Goal: Information Seeking & Learning: Learn about a topic

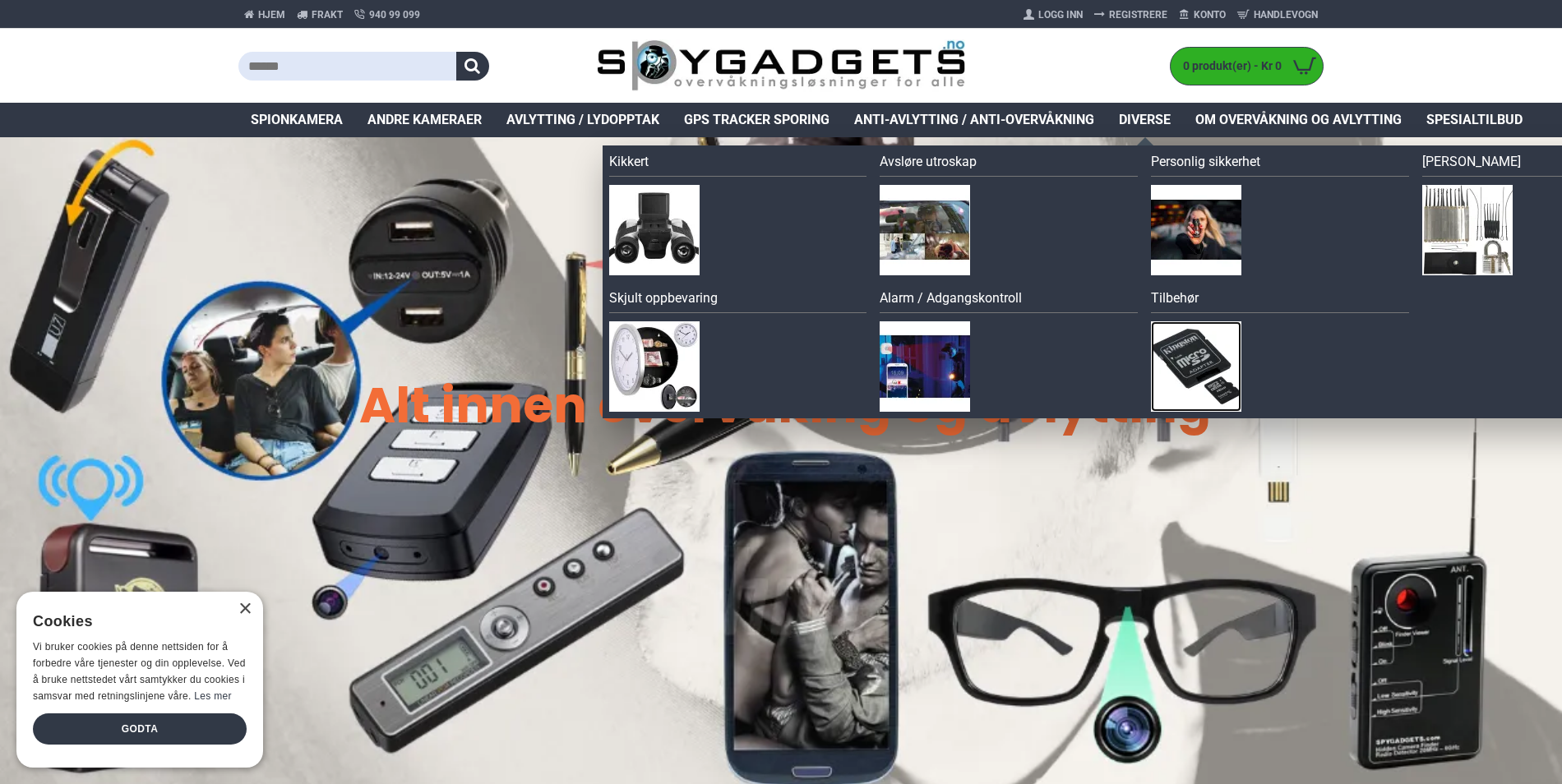
click at [1200, 360] on img at bounding box center [1196, 366] width 90 height 90
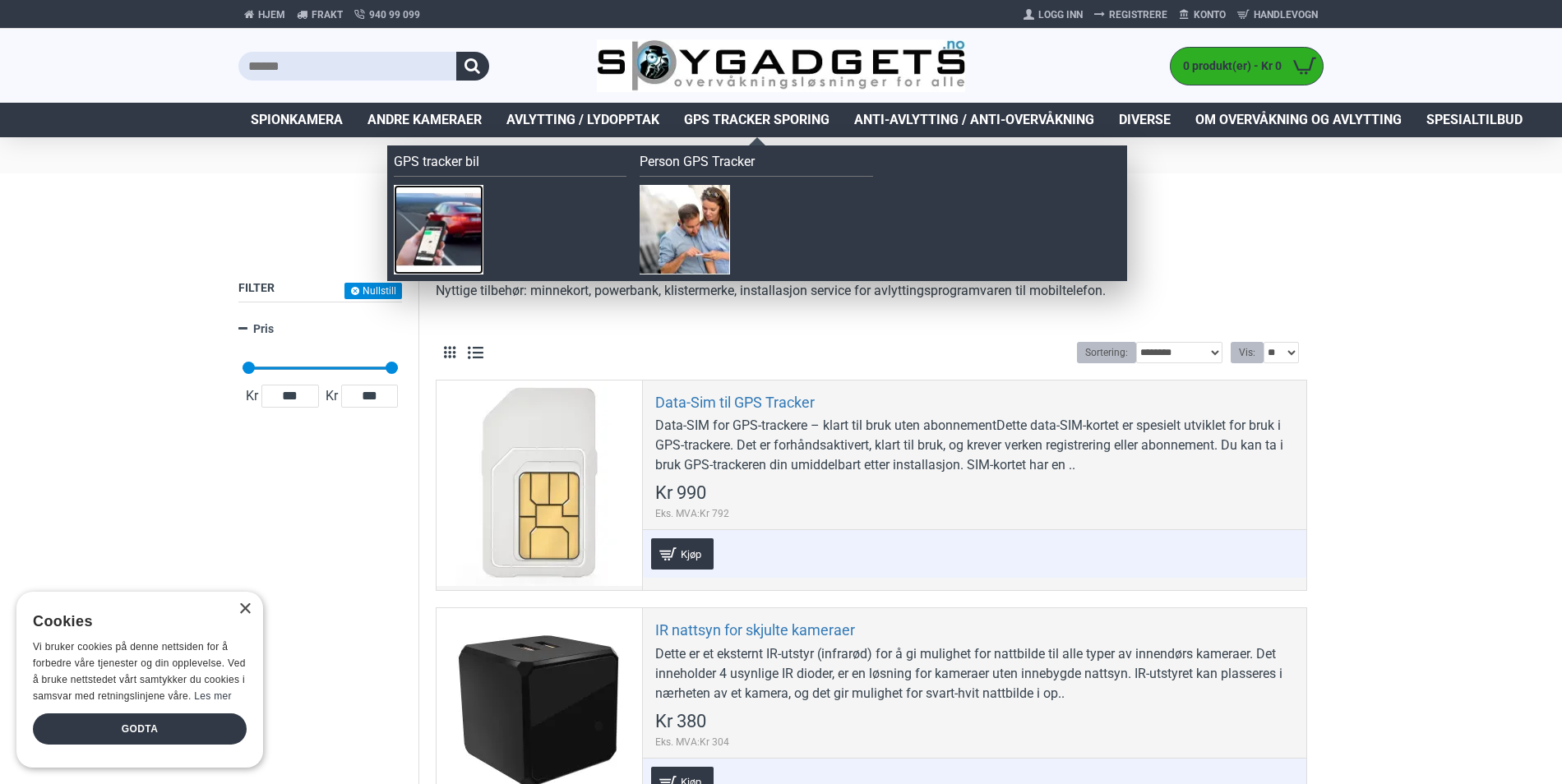
click at [434, 199] on img at bounding box center [438, 229] width 89 height 89
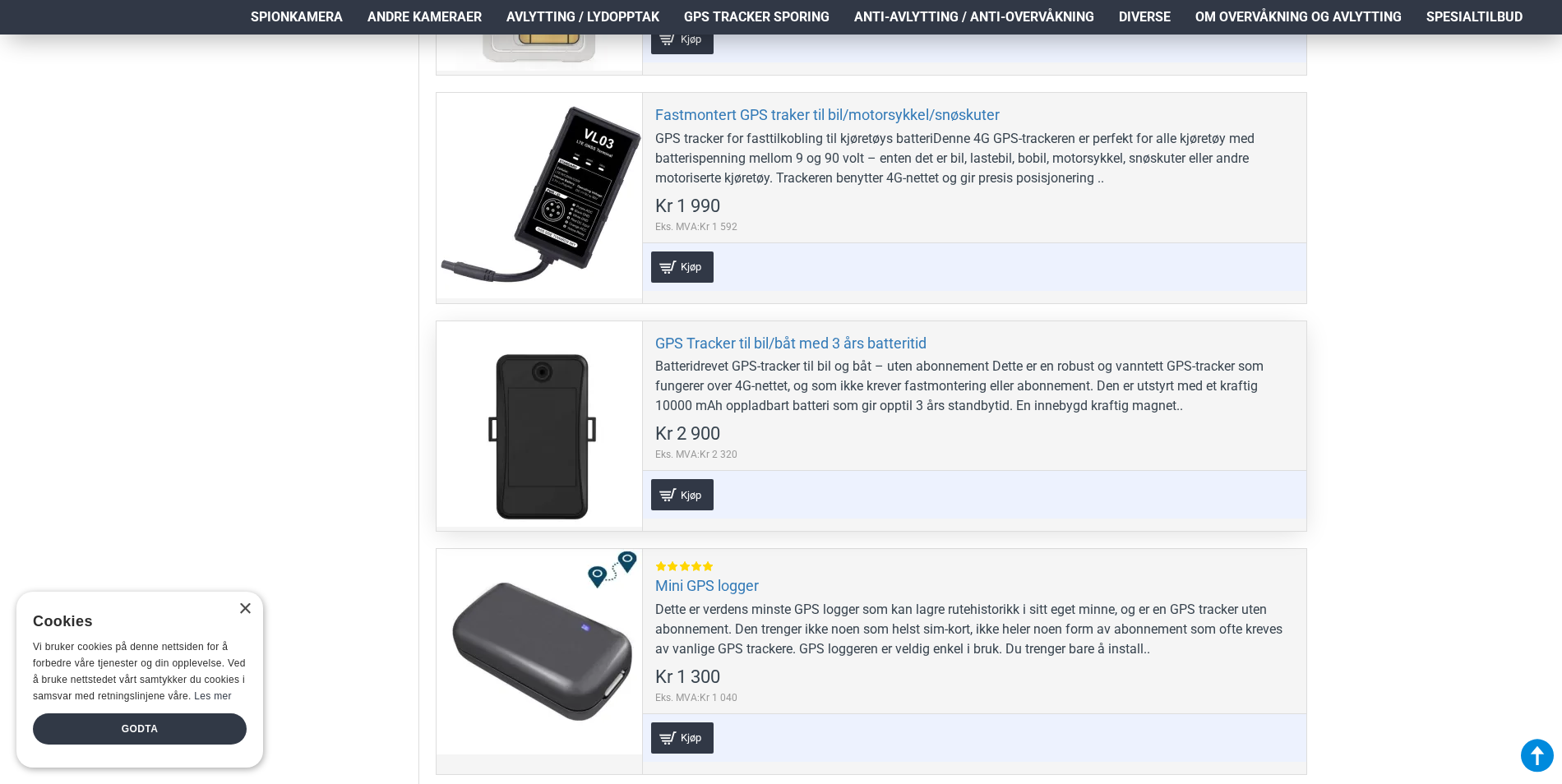
scroll to position [821, 0]
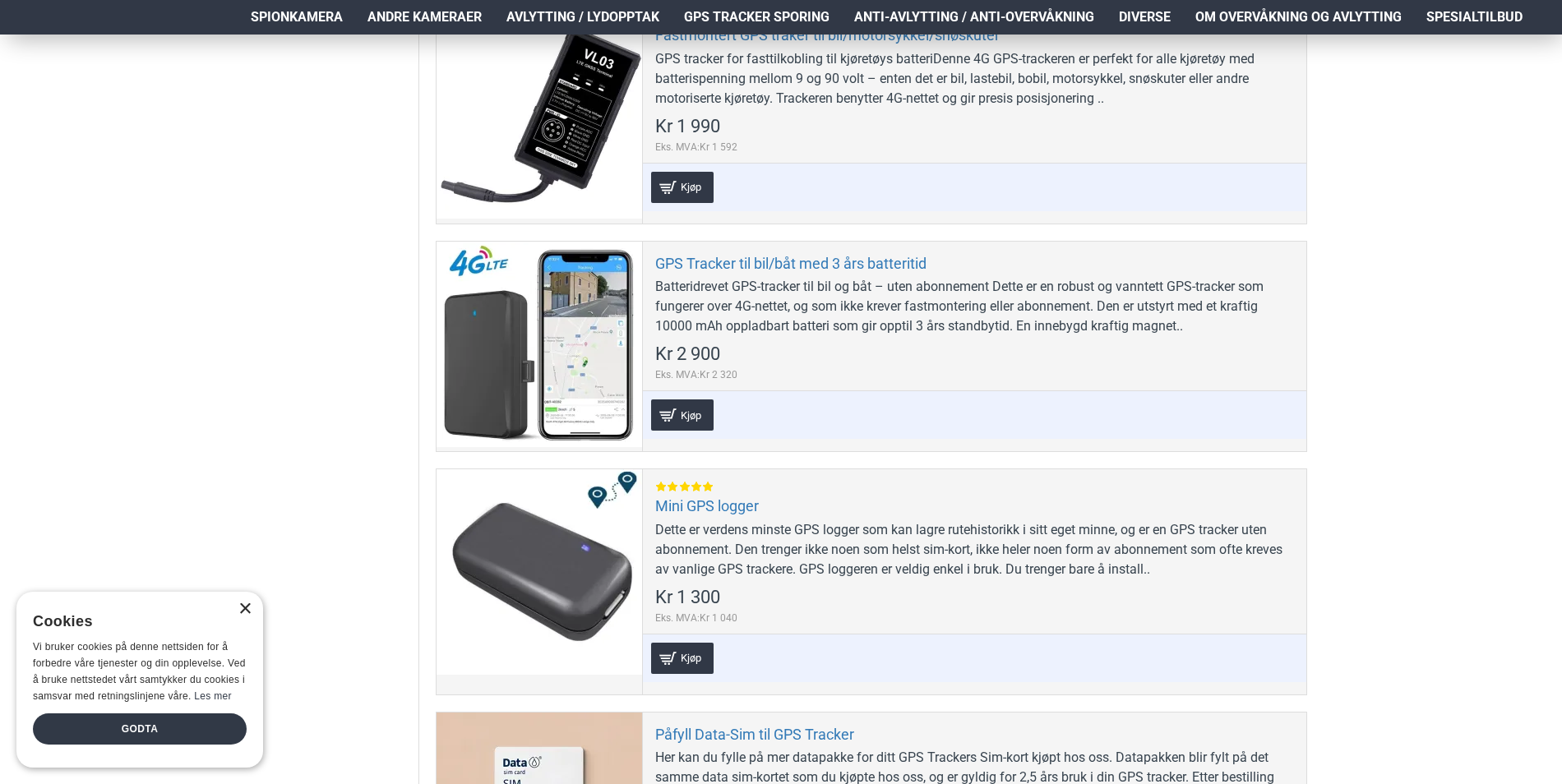
click at [242, 614] on div "×" at bounding box center [245, 609] width 12 height 12
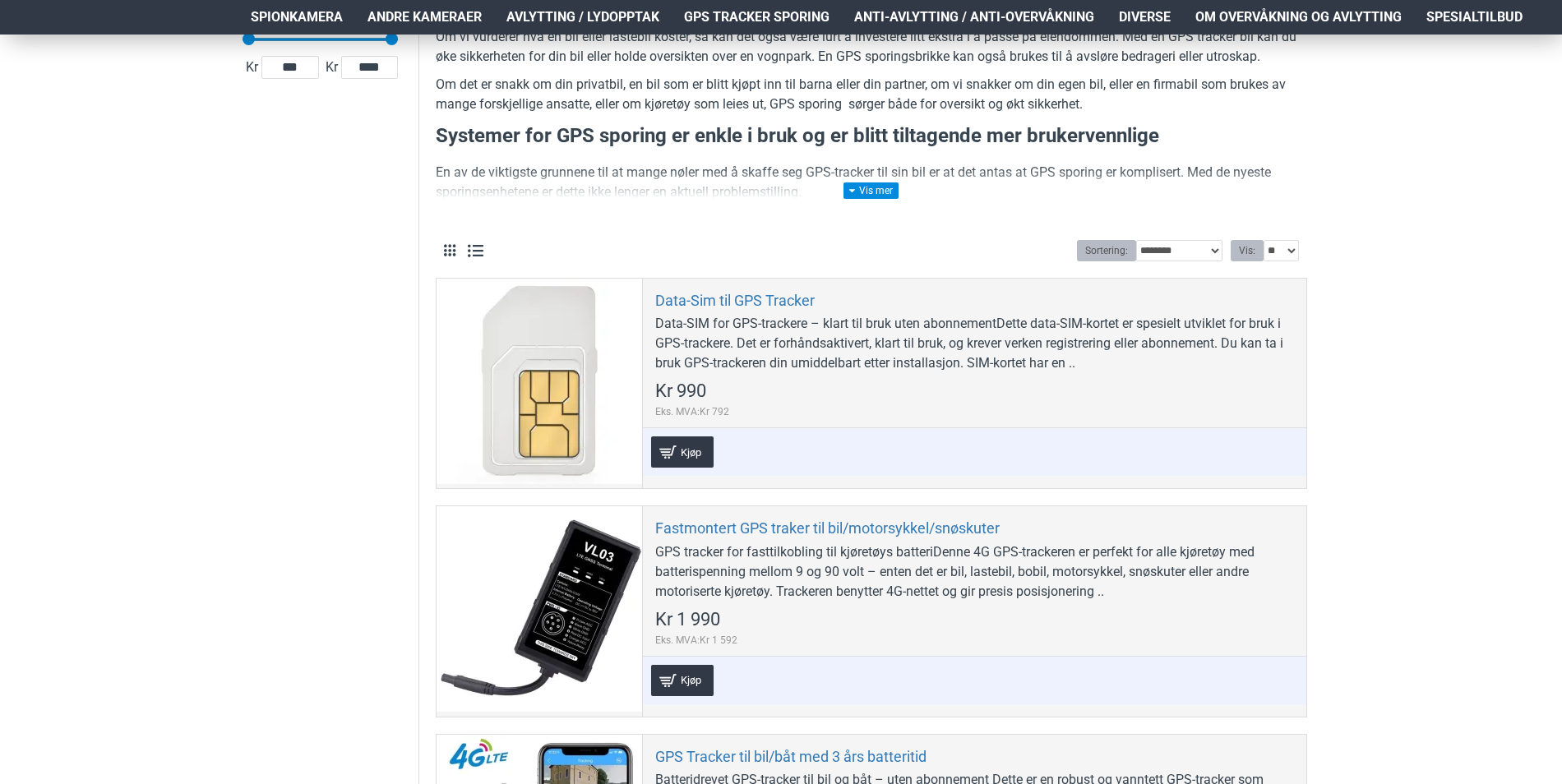
scroll to position [0, 0]
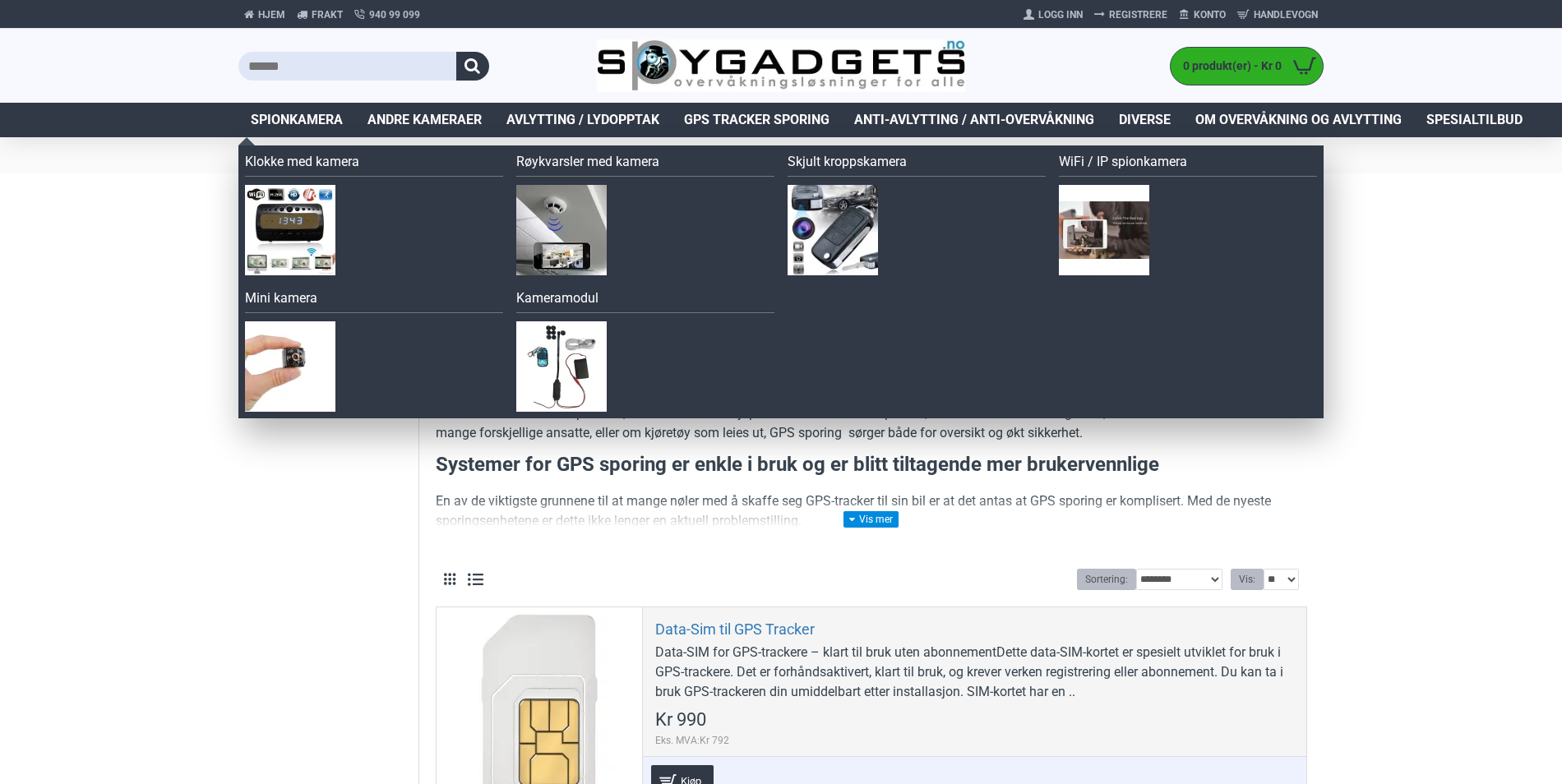
click at [315, 117] on span "Spionkamera" at bounding box center [297, 120] width 92 height 20
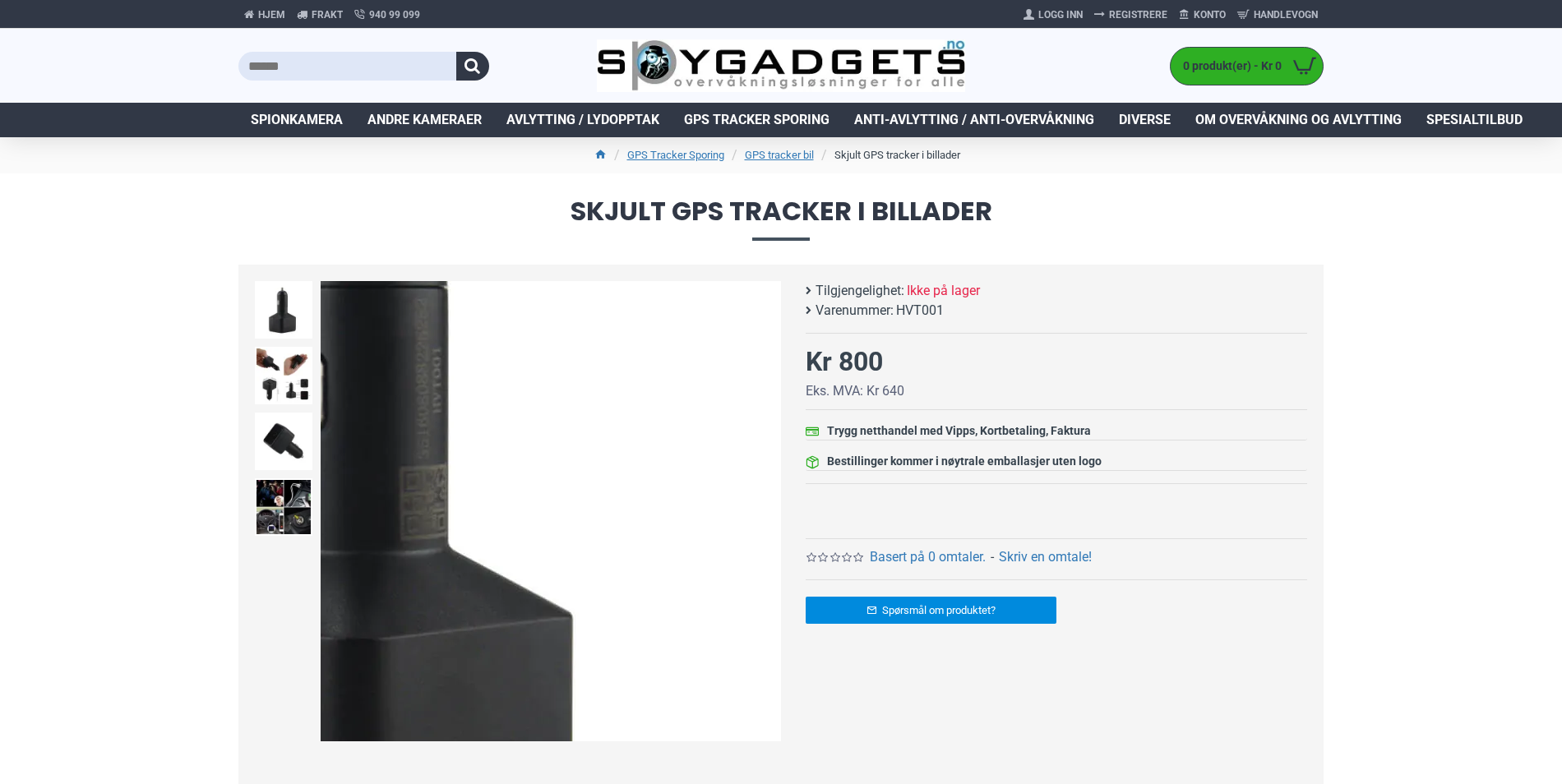
click at [759, 521] on div "Next slide" at bounding box center [766, 511] width 29 height 29
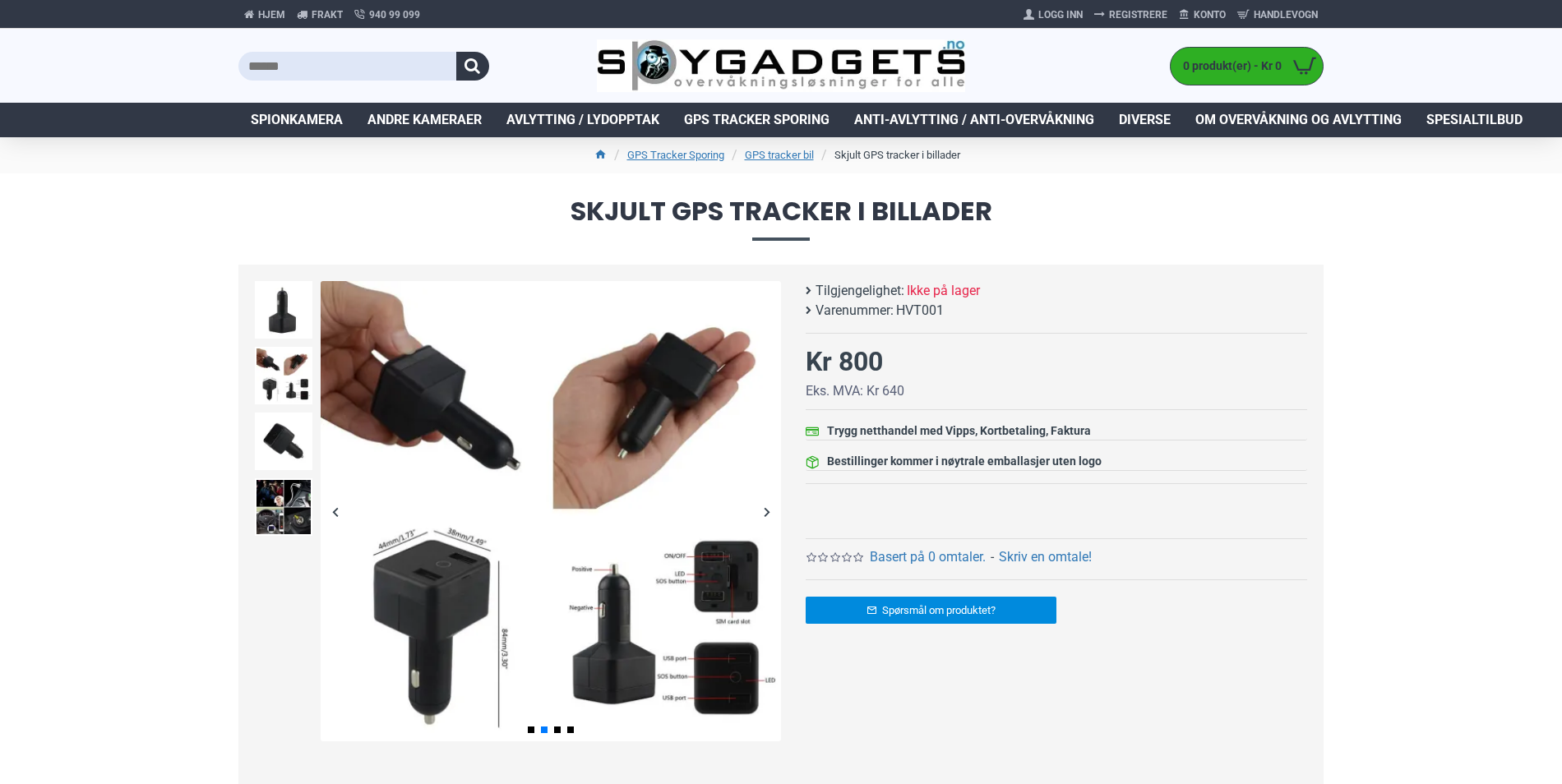
click at [770, 508] on div "Next slide" at bounding box center [766, 511] width 29 height 29
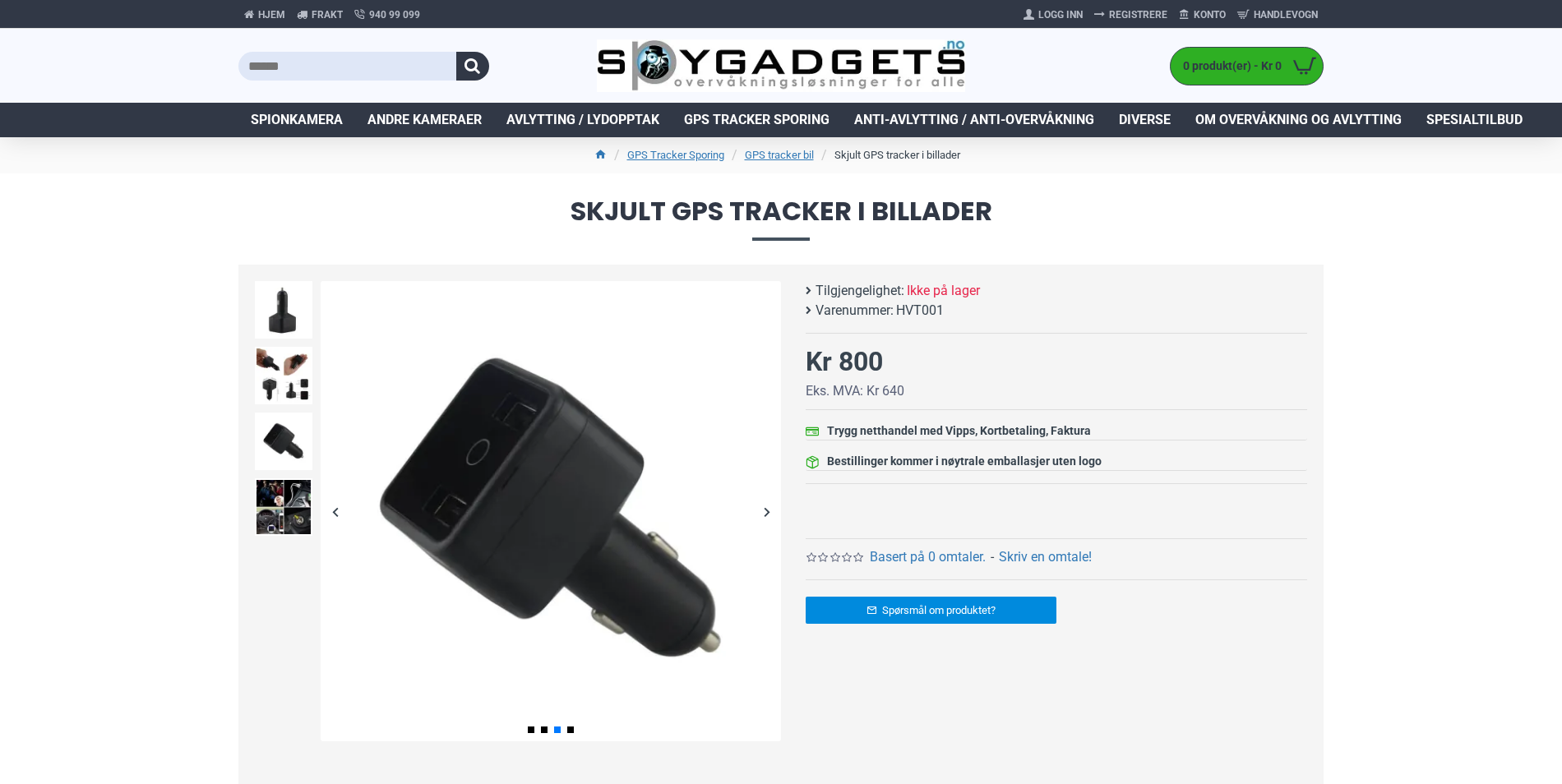
click at [769, 508] on div "Next slide" at bounding box center [766, 511] width 29 height 29
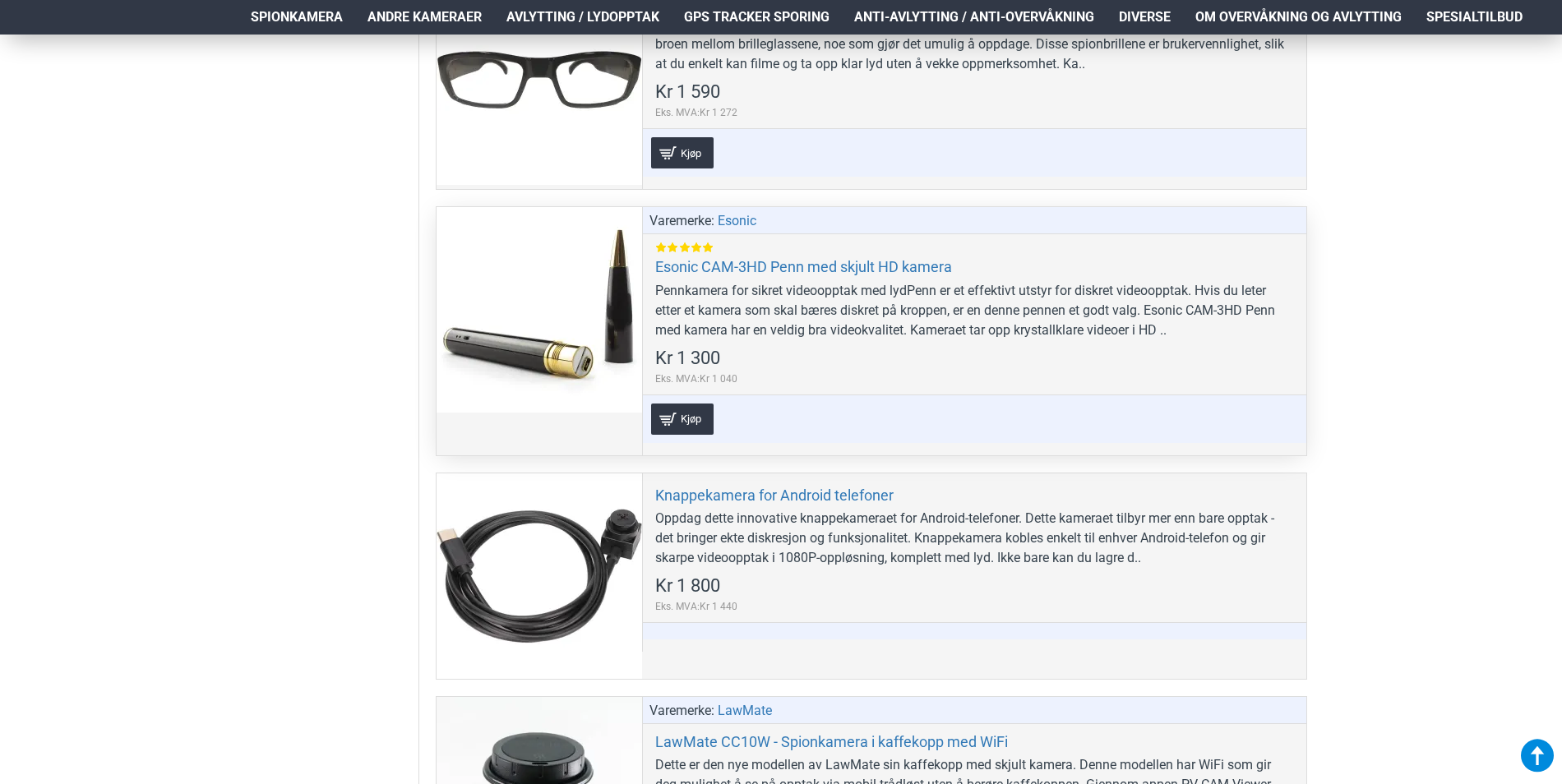
scroll to position [2383, 0]
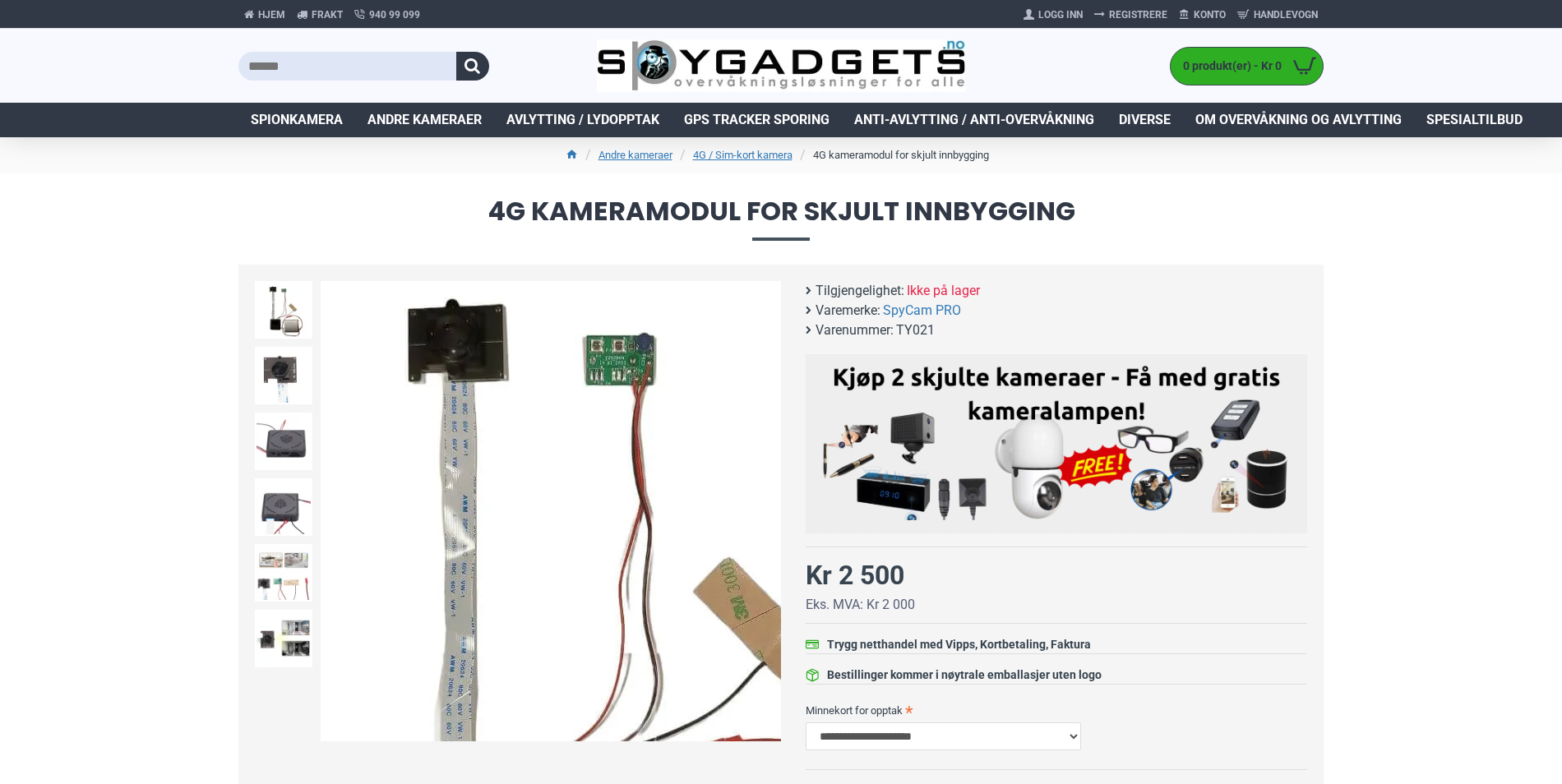
click at [463, 330] on img at bounding box center [551, 511] width 461 height 461
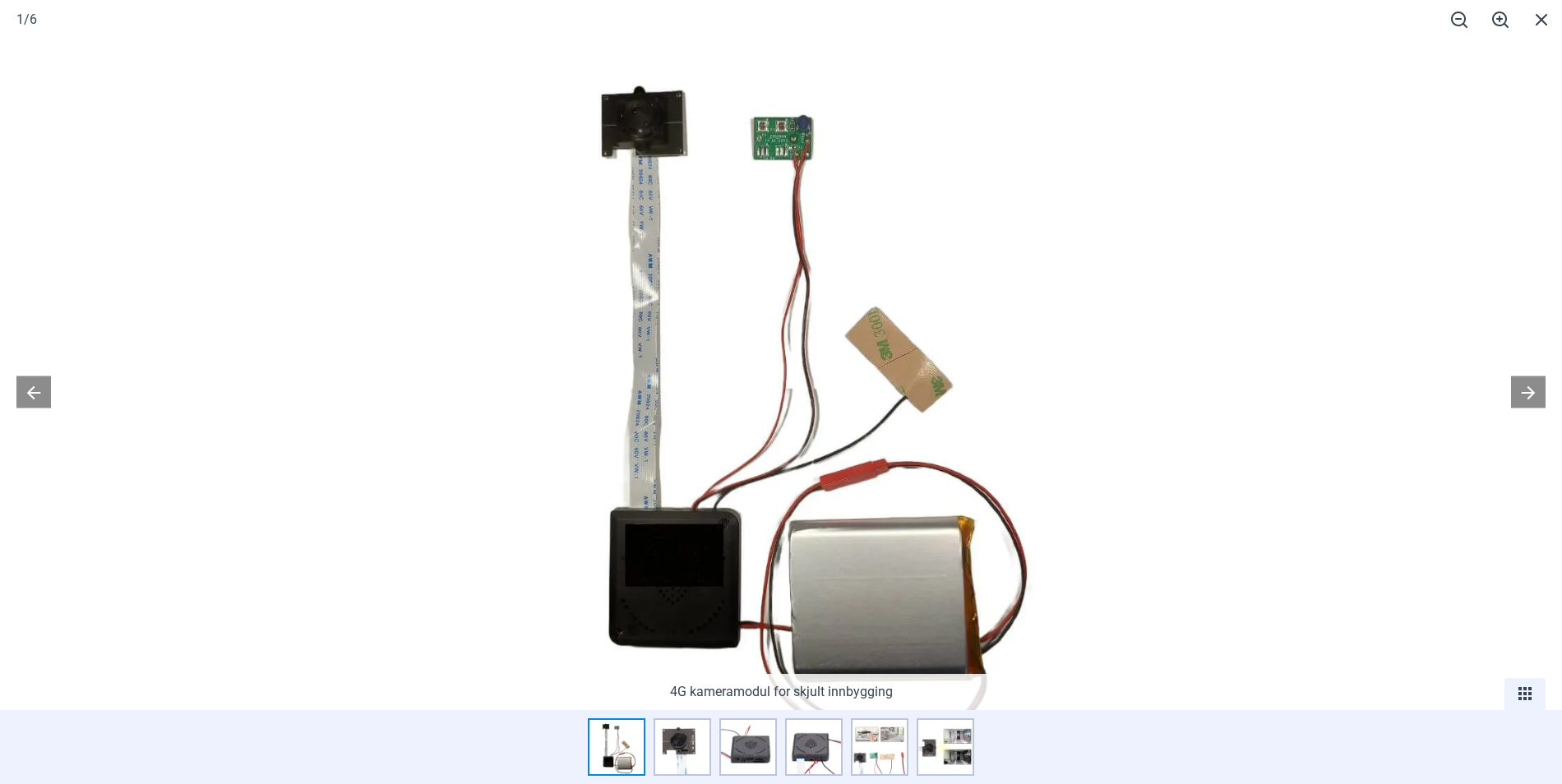
click at [651, 128] on img at bounding box center [781, 389] width 702 height 702
click at [686, 746] on img at bounding box center [682, 747] width 57 height 57
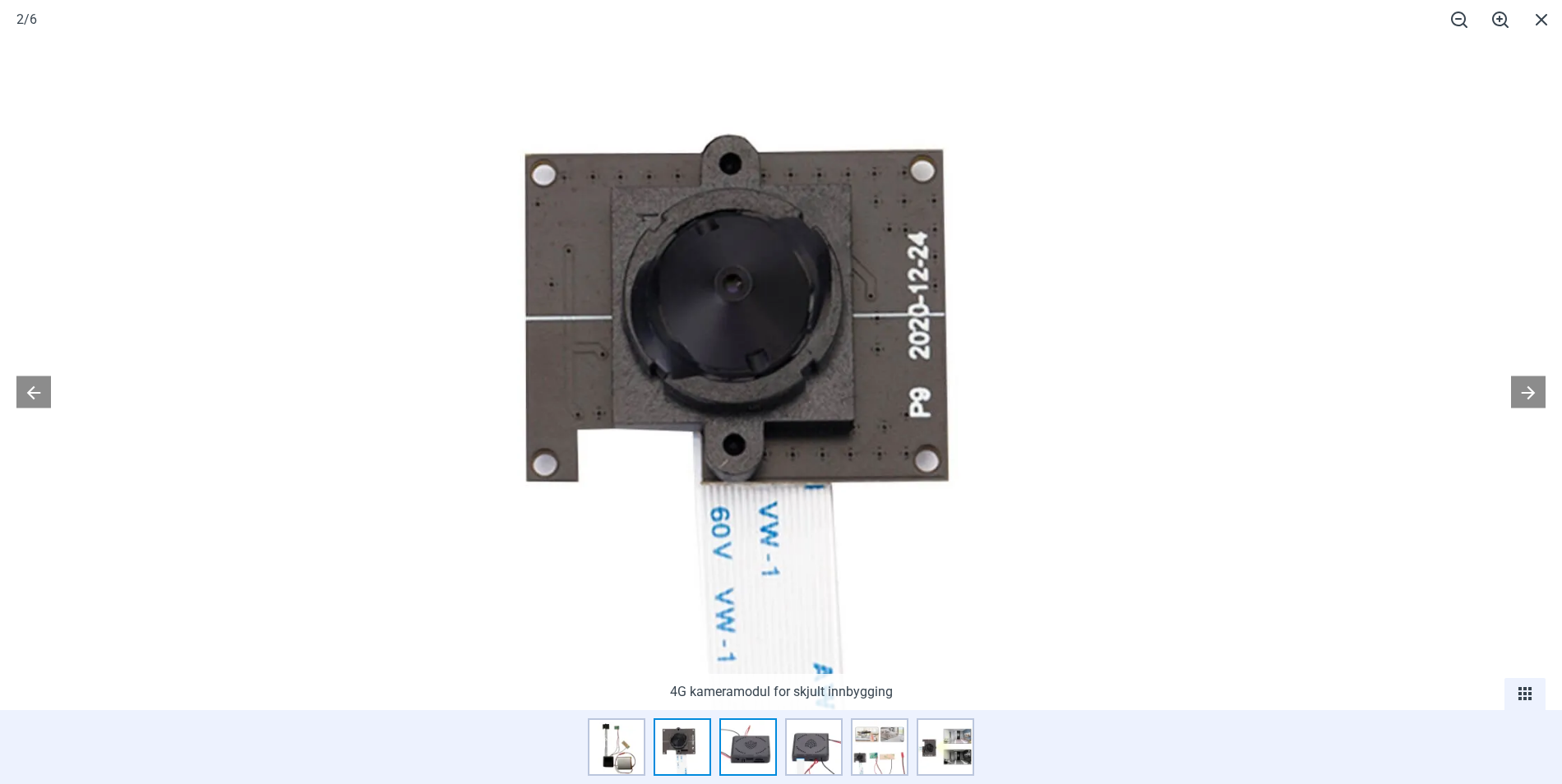
click at [742, 755] on img at bounding box center [748, 747] width 57 height 57
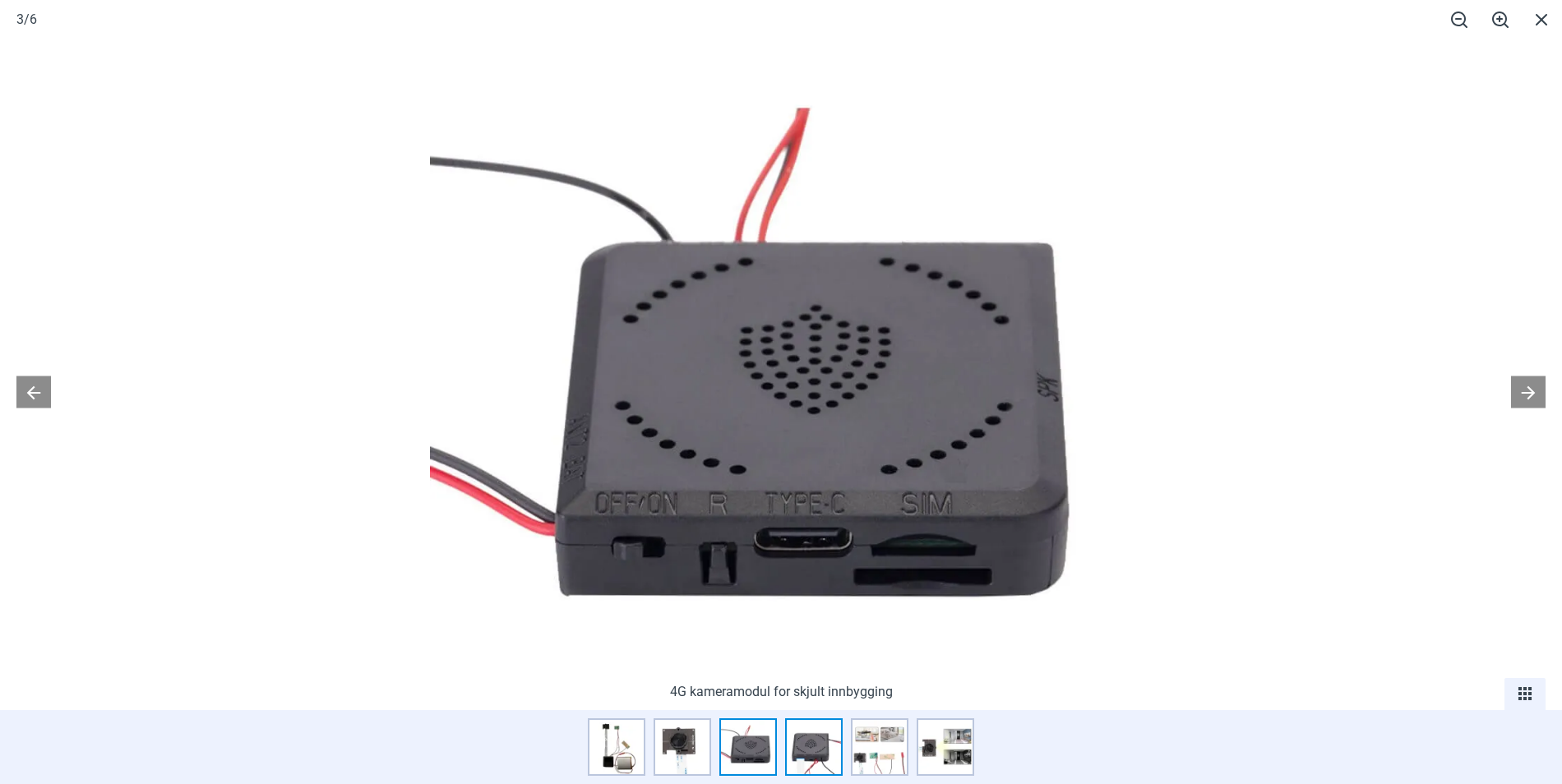
click at [811, 756] on img at bounding box center [814, 747] width 57 height 57
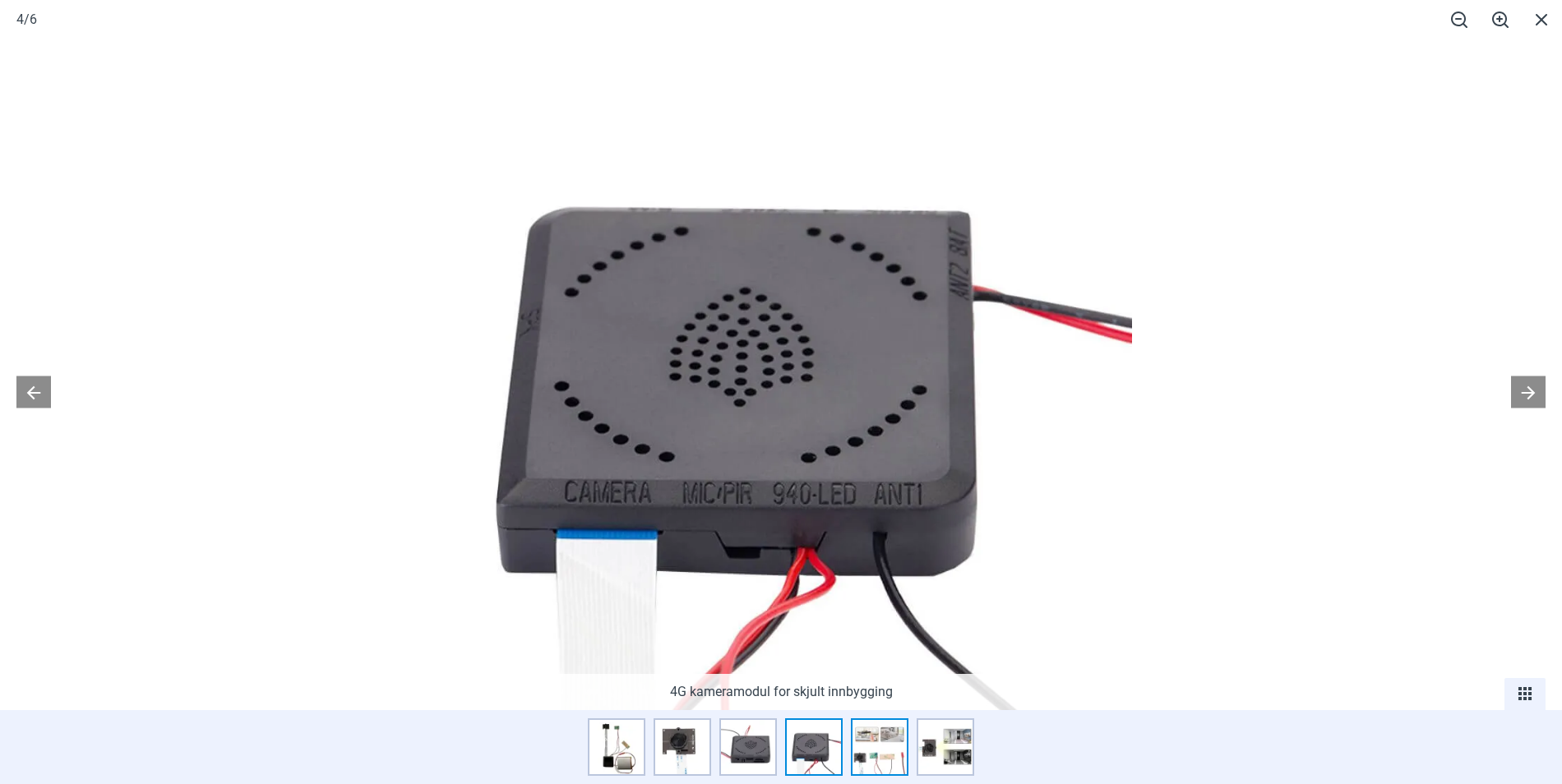
click at [886, 743] on img at bounding box center [880, 747] width 57 height 57
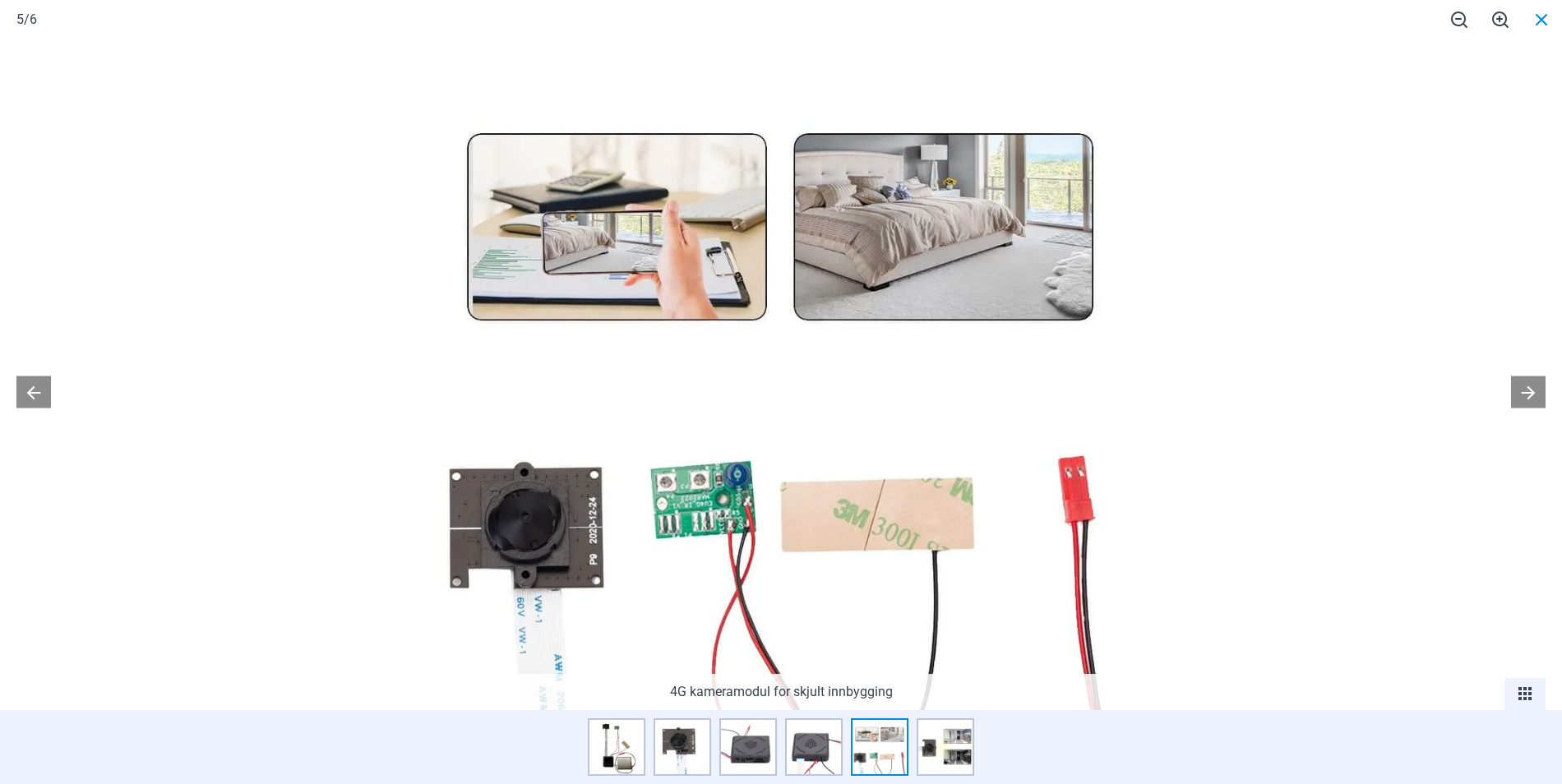
click at [1545, 14] on span at bounding box center [1541, 19] width 41 height 39
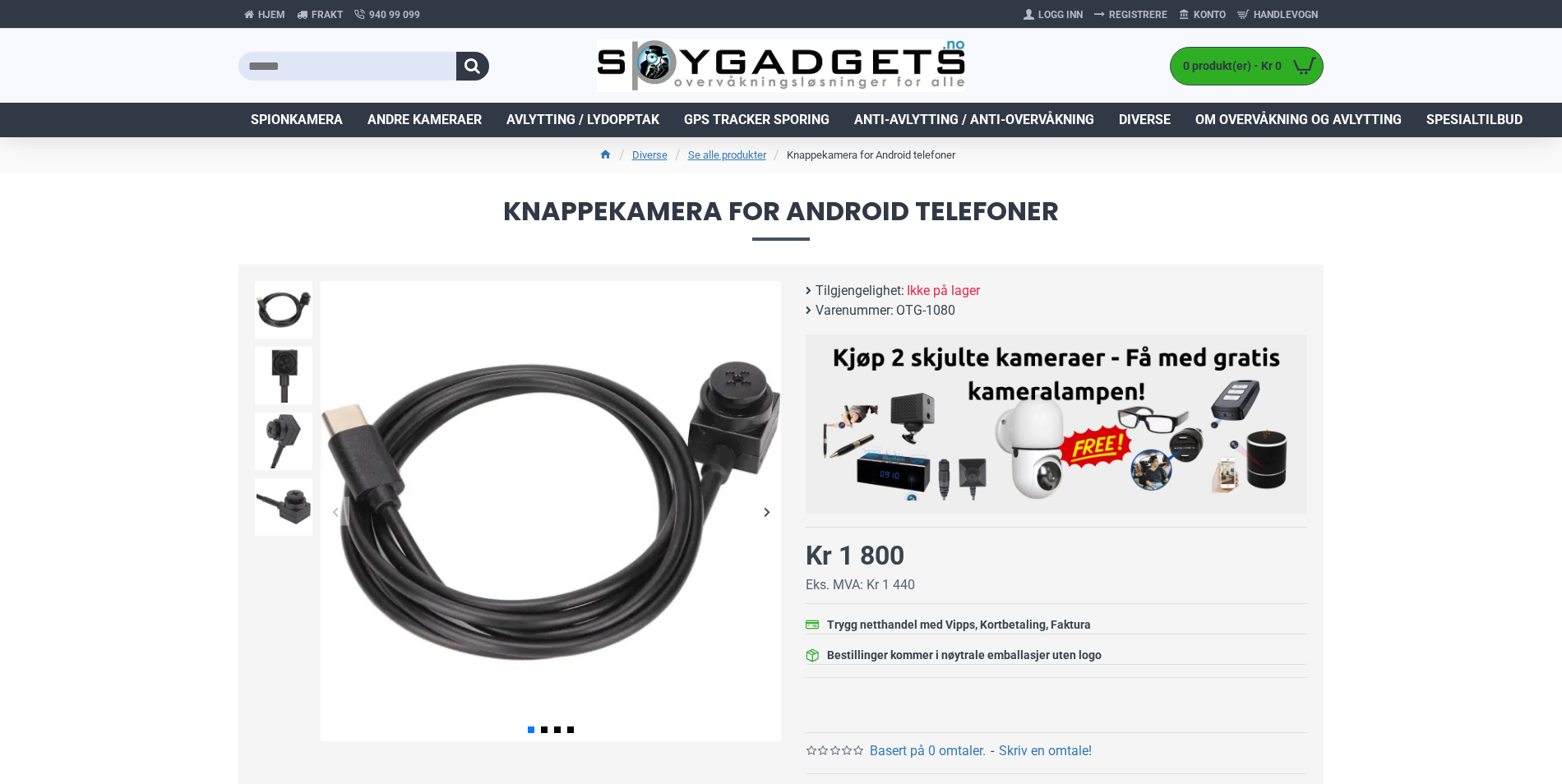
click at [764, 506] on div "Next slide" at bounding box center [766, 511] width 29 height 29
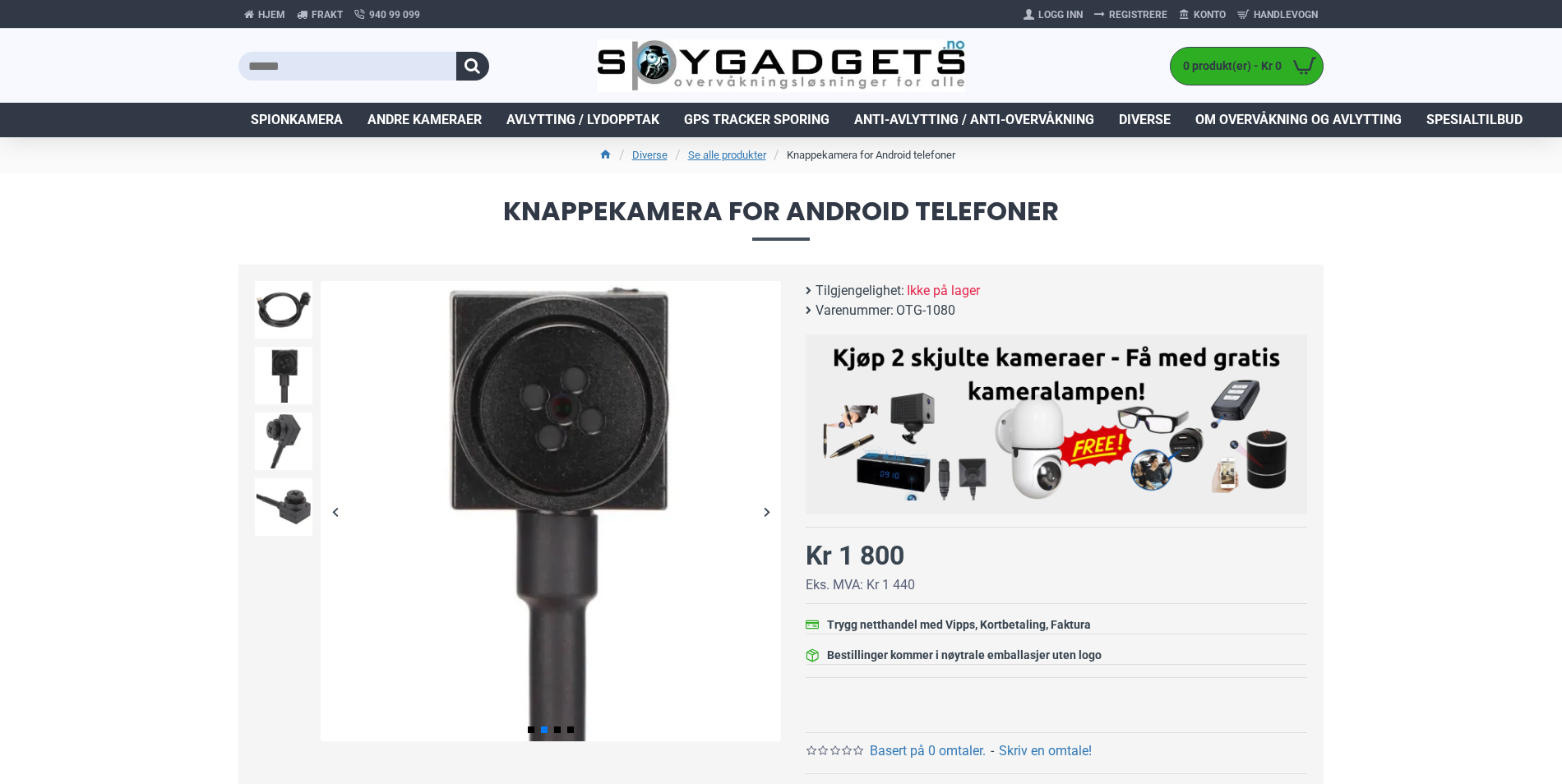
click at [765, 506] on div "Next slide" at bounding box center [766, 511] width 29 height 29
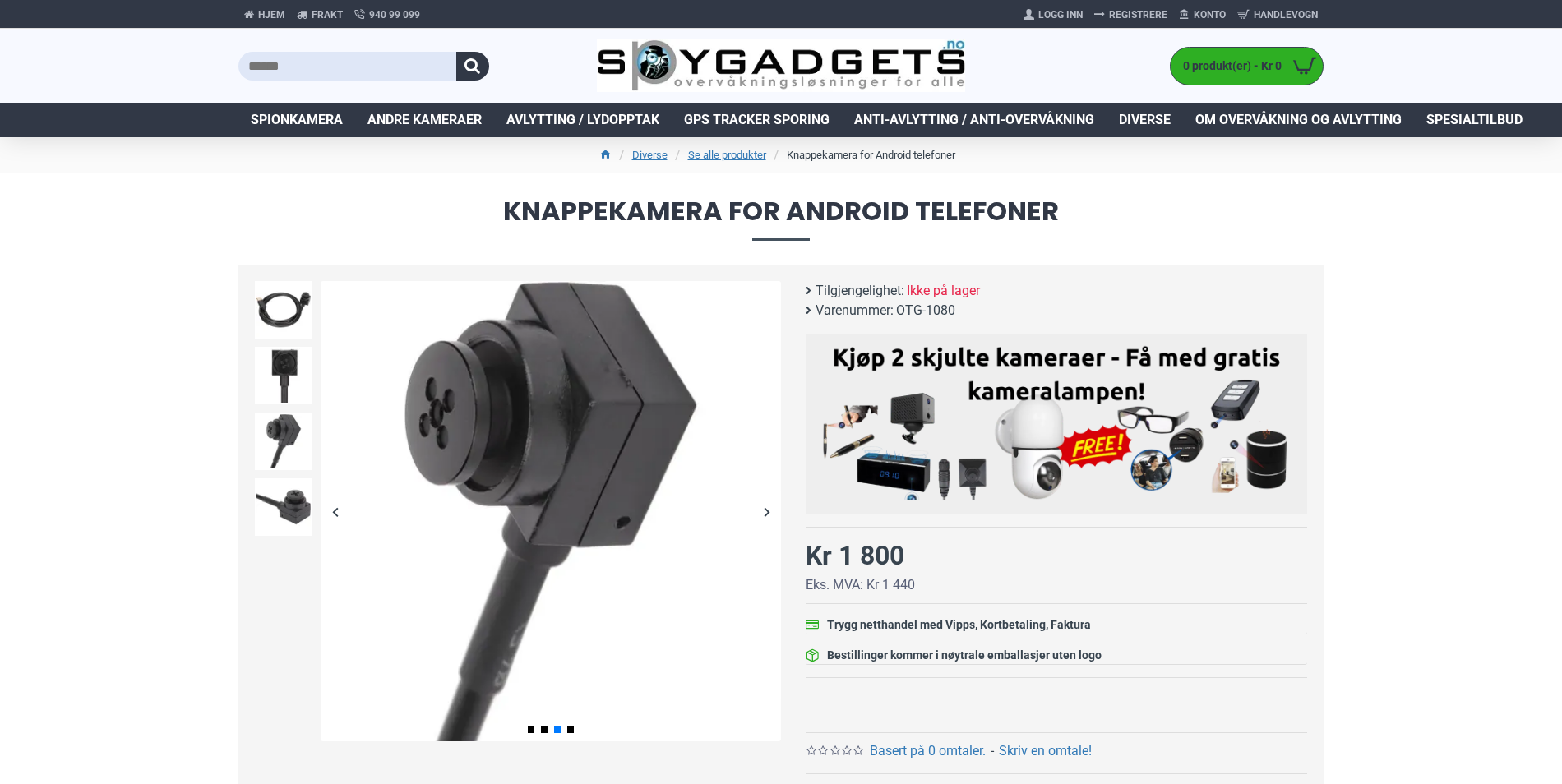
click at [766, 506] on div "Next slide" at bounding box center [766, 511] width 29 height 29
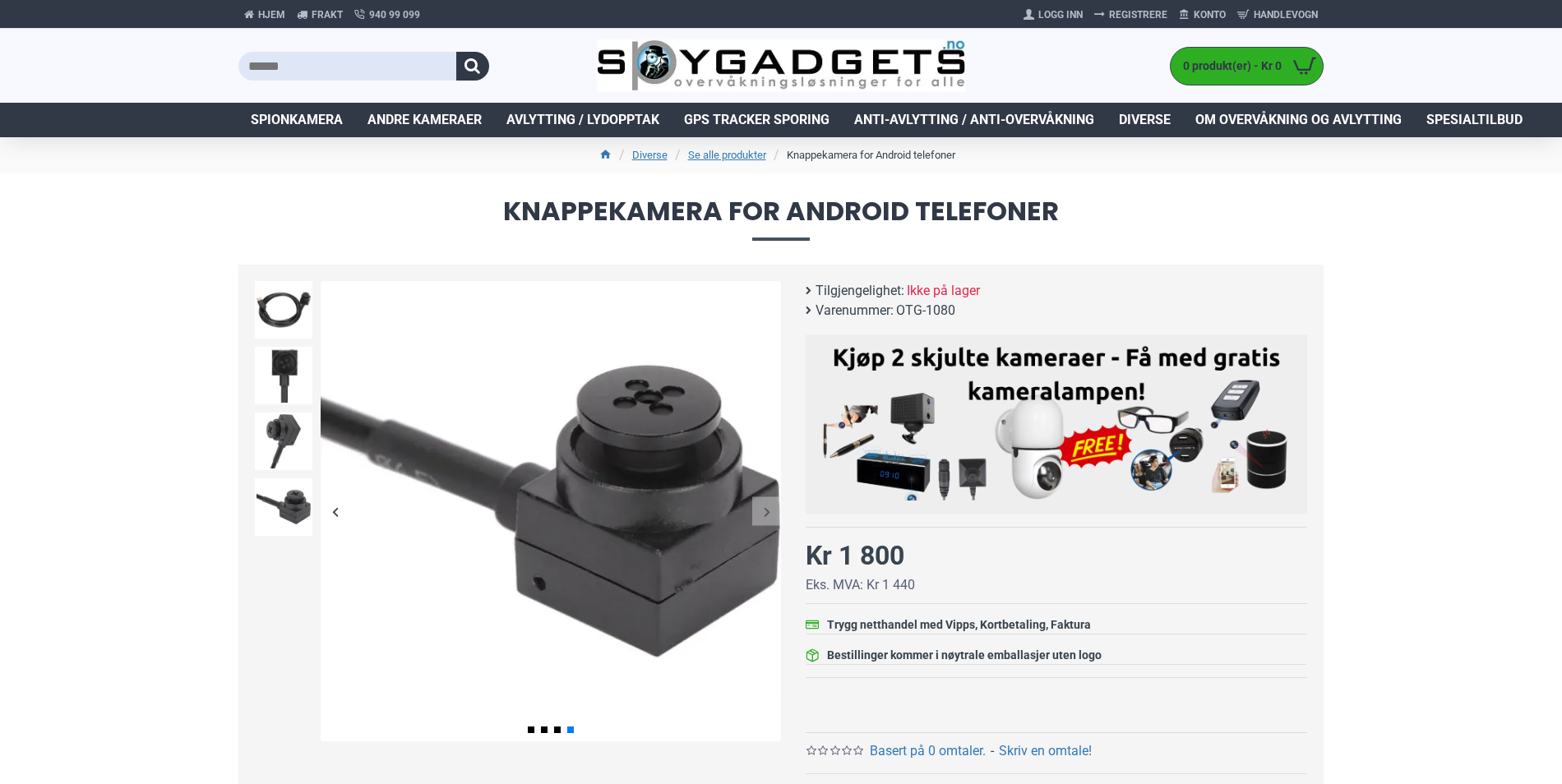
click at [768, 505] on div "Next slide" at bounding box center [766, 511] width 29 height 29
click at [770, 513] on div "Next slide" at bounding box center [766, 511] width 29 height 29
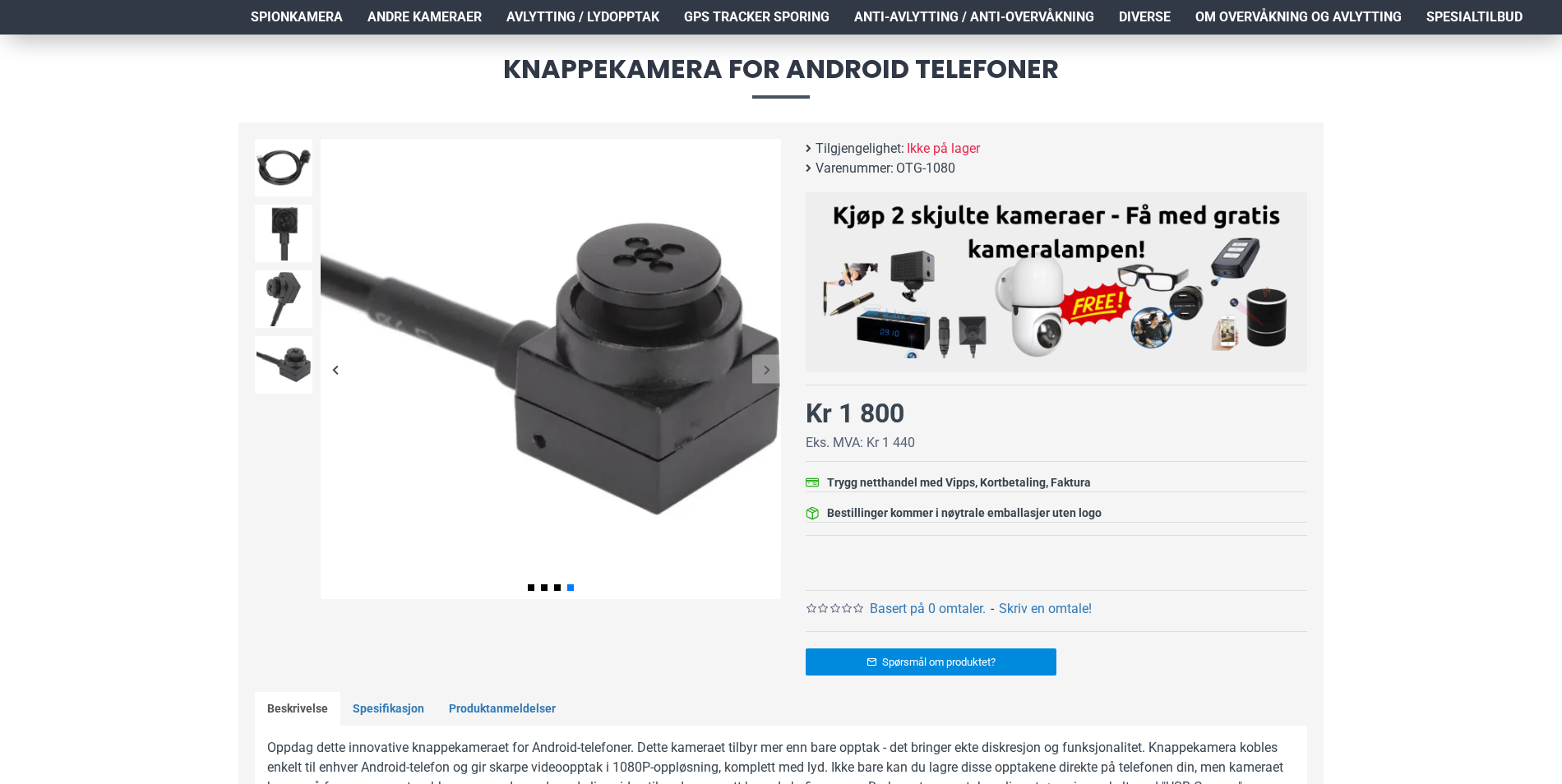
scroll to position [82, 0]
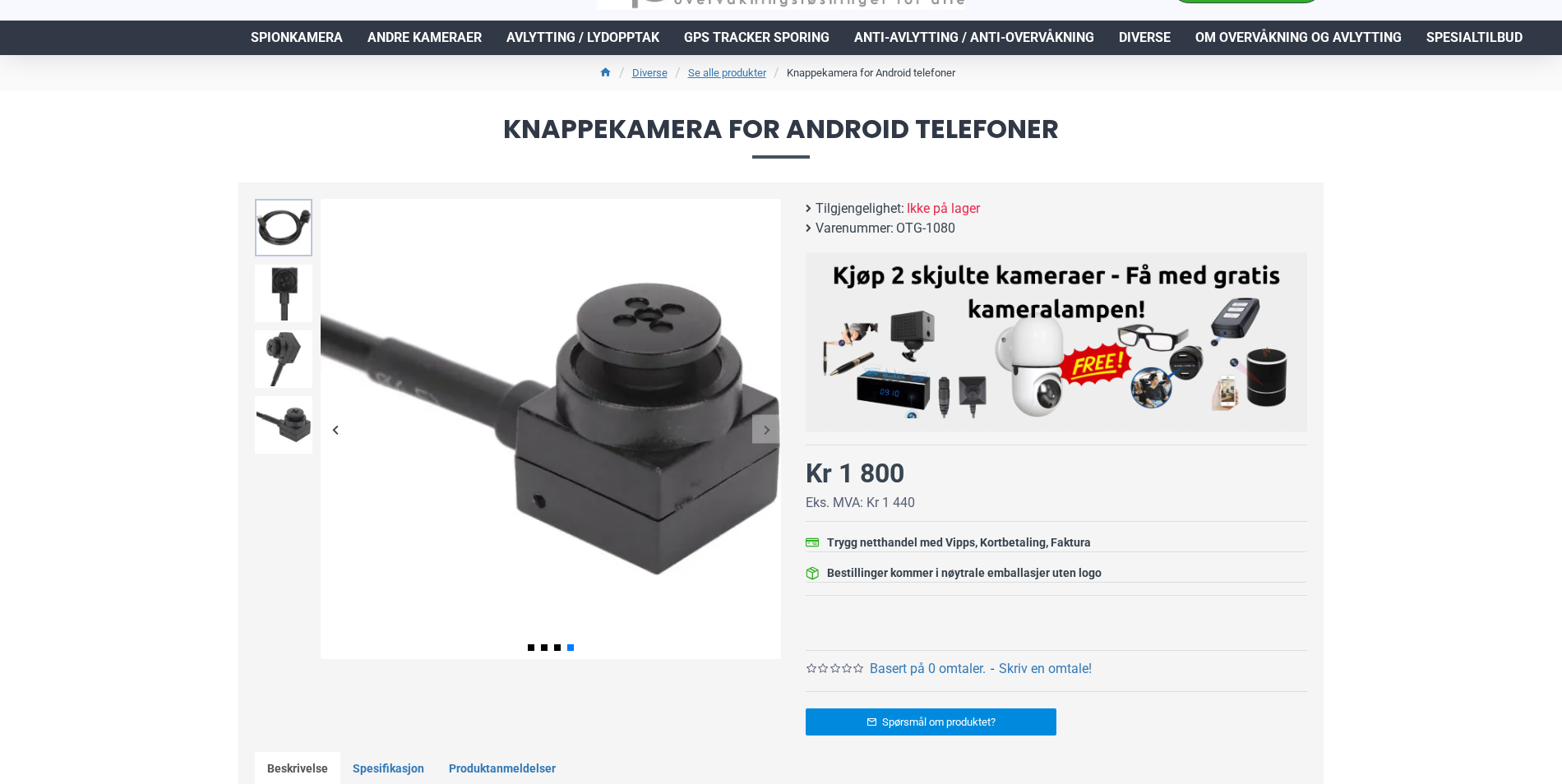
click at [290, 243] on img at bounding box center [284, 227] width 57 height 57
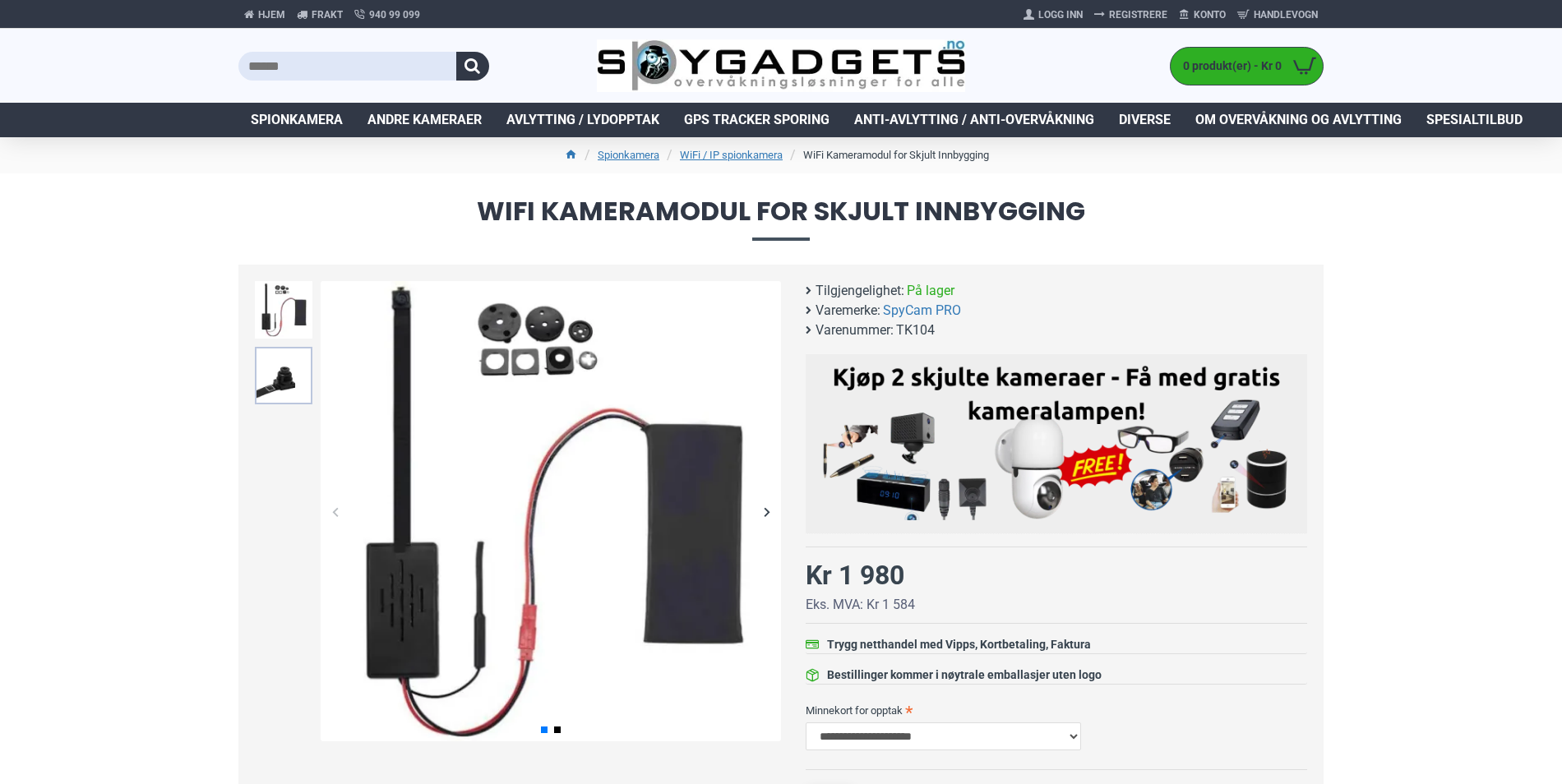
click at [281, 368] on img at bounding box center [284, 376] width 57 height 57
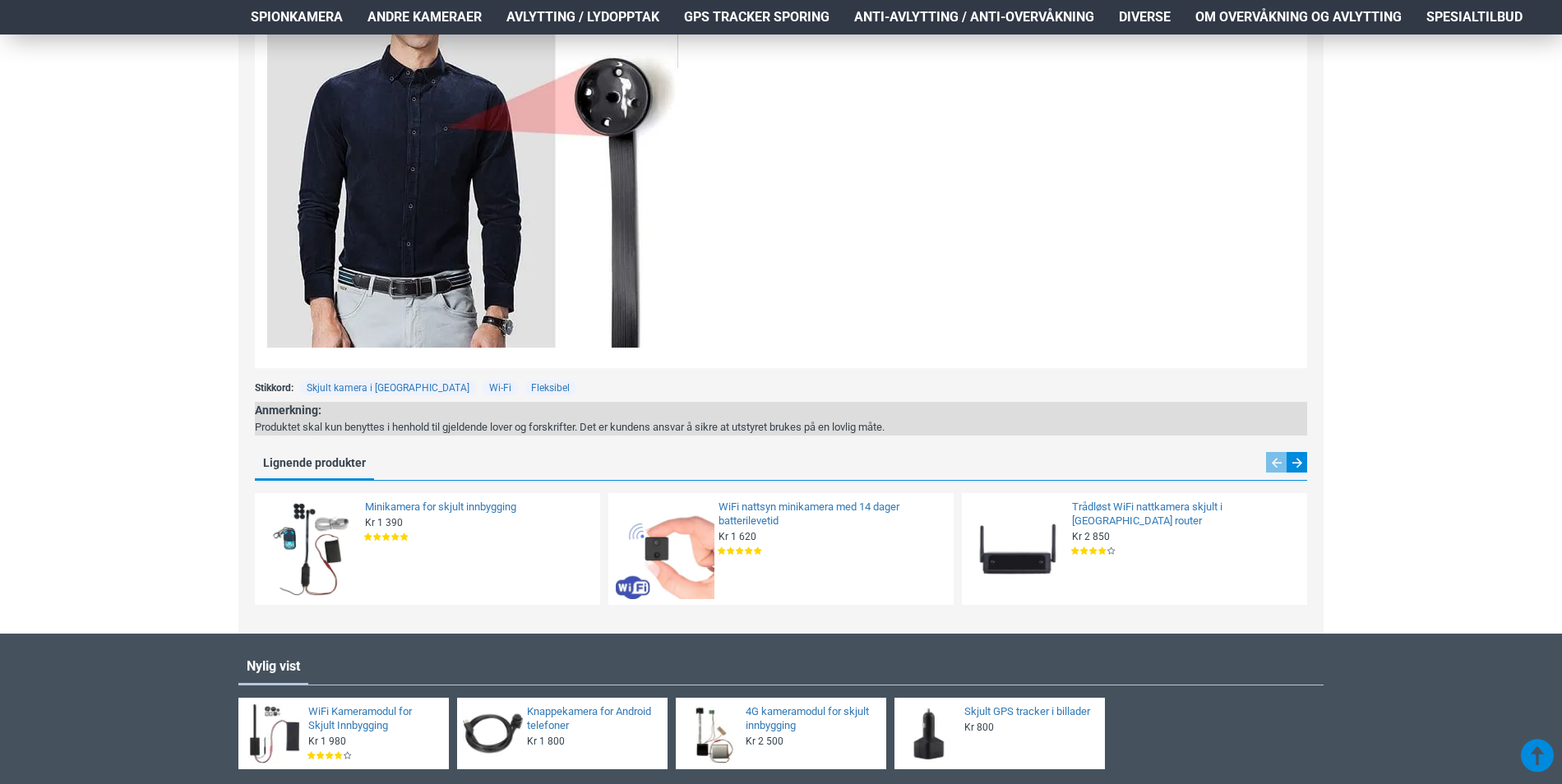
scroll to position [2218, 0]
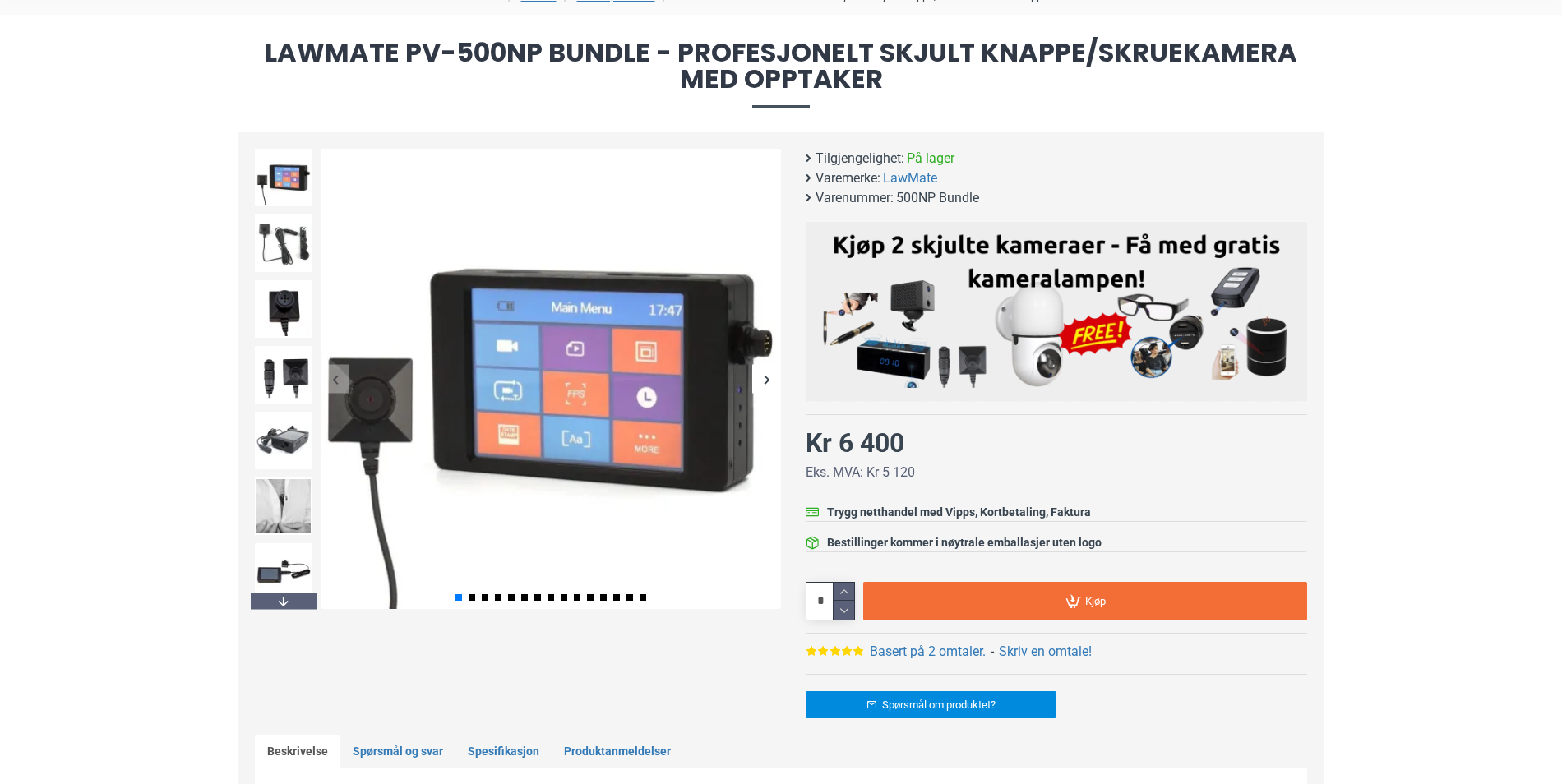
scroll to position [164, 0]
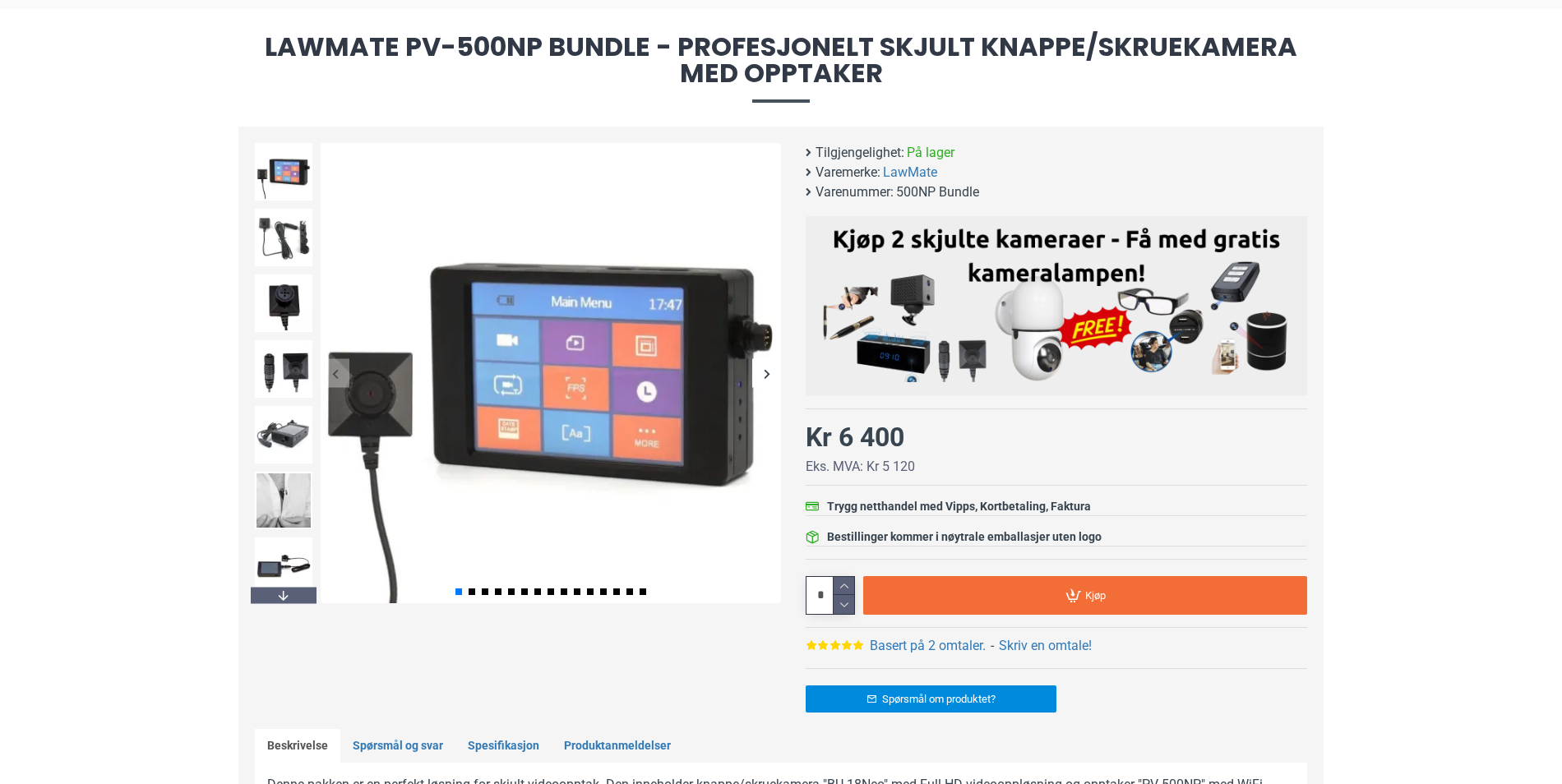
click at [766, 371] on div "Next slide" at bounding box center [766, 373] width 29 height 29
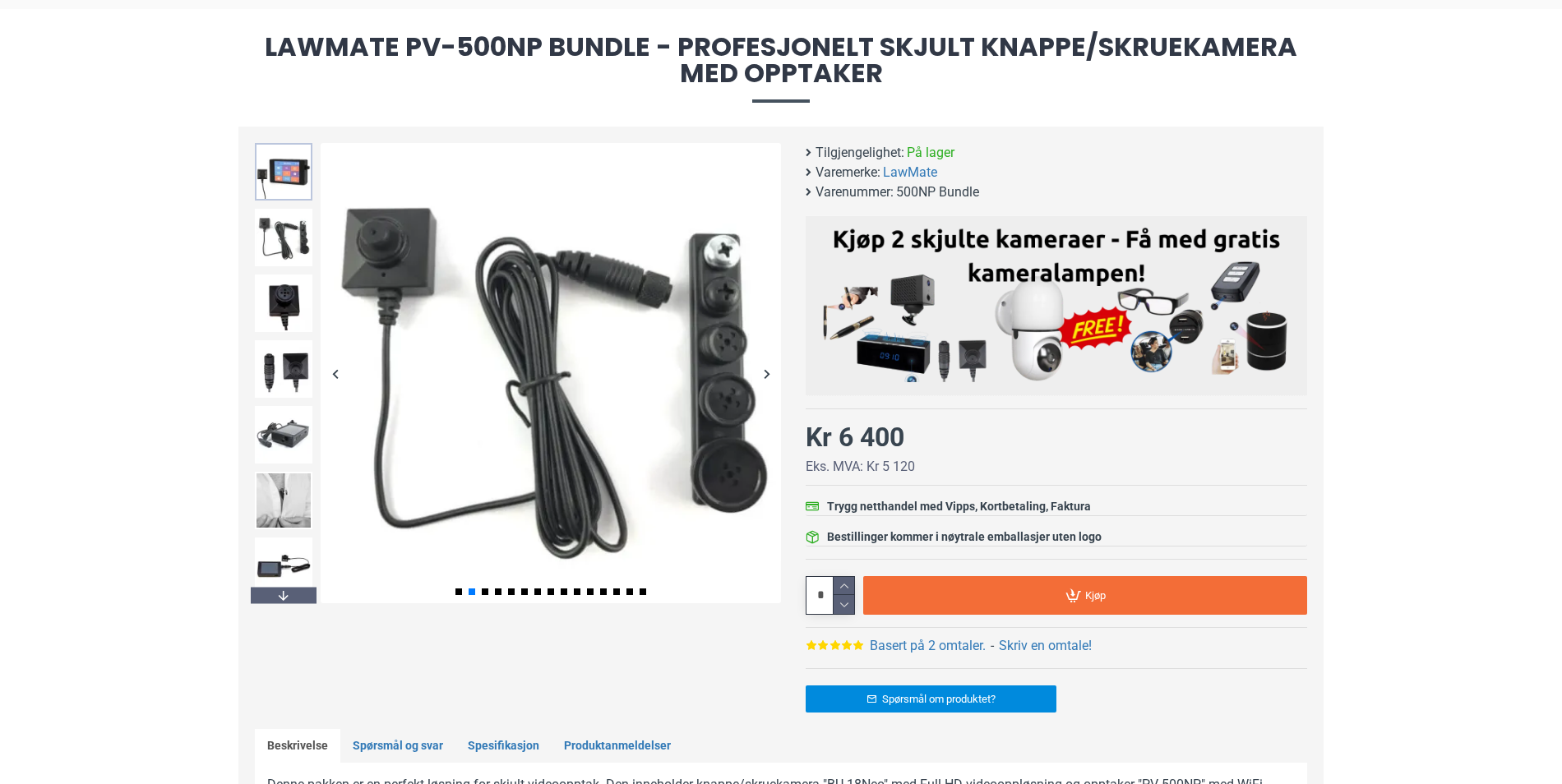
click at [279, 182] on img at bounding box center [284, 172] width 57 height 57
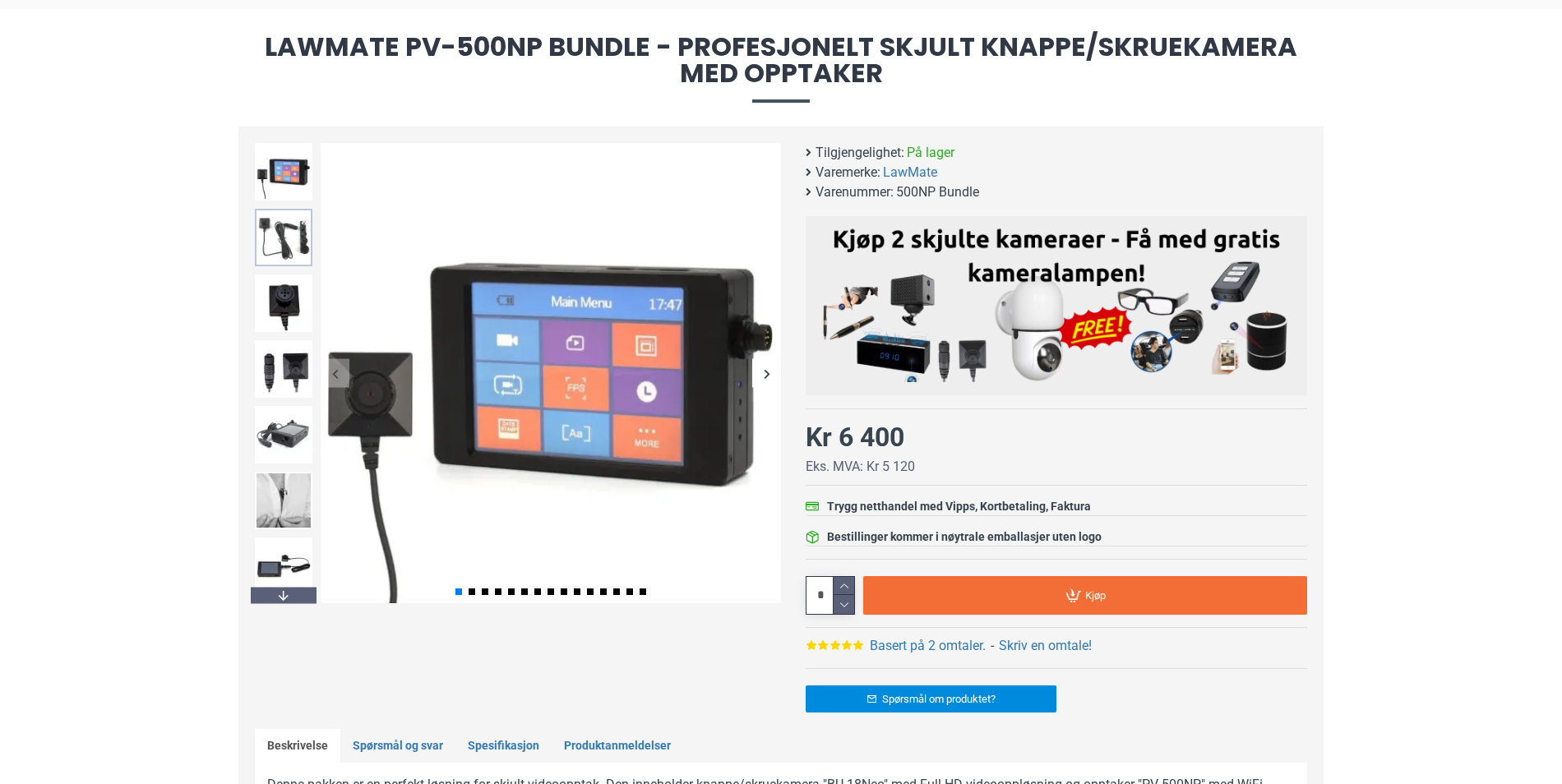
click at [297, 238] on img at bounding box center [284, 238] width 57 height 57
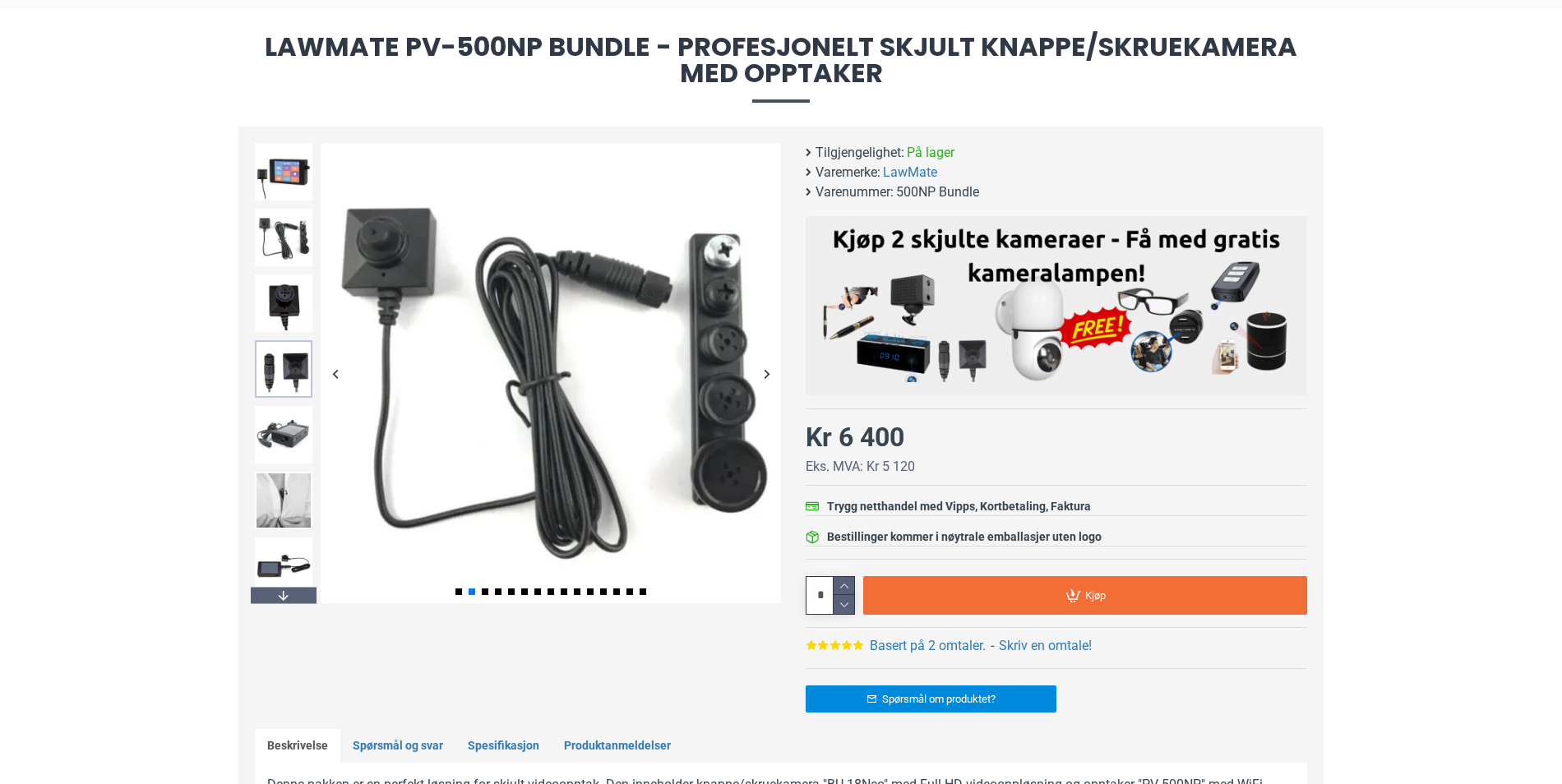
click at [292, 369] on img at bounding box center [284, 369] width 57 height 57
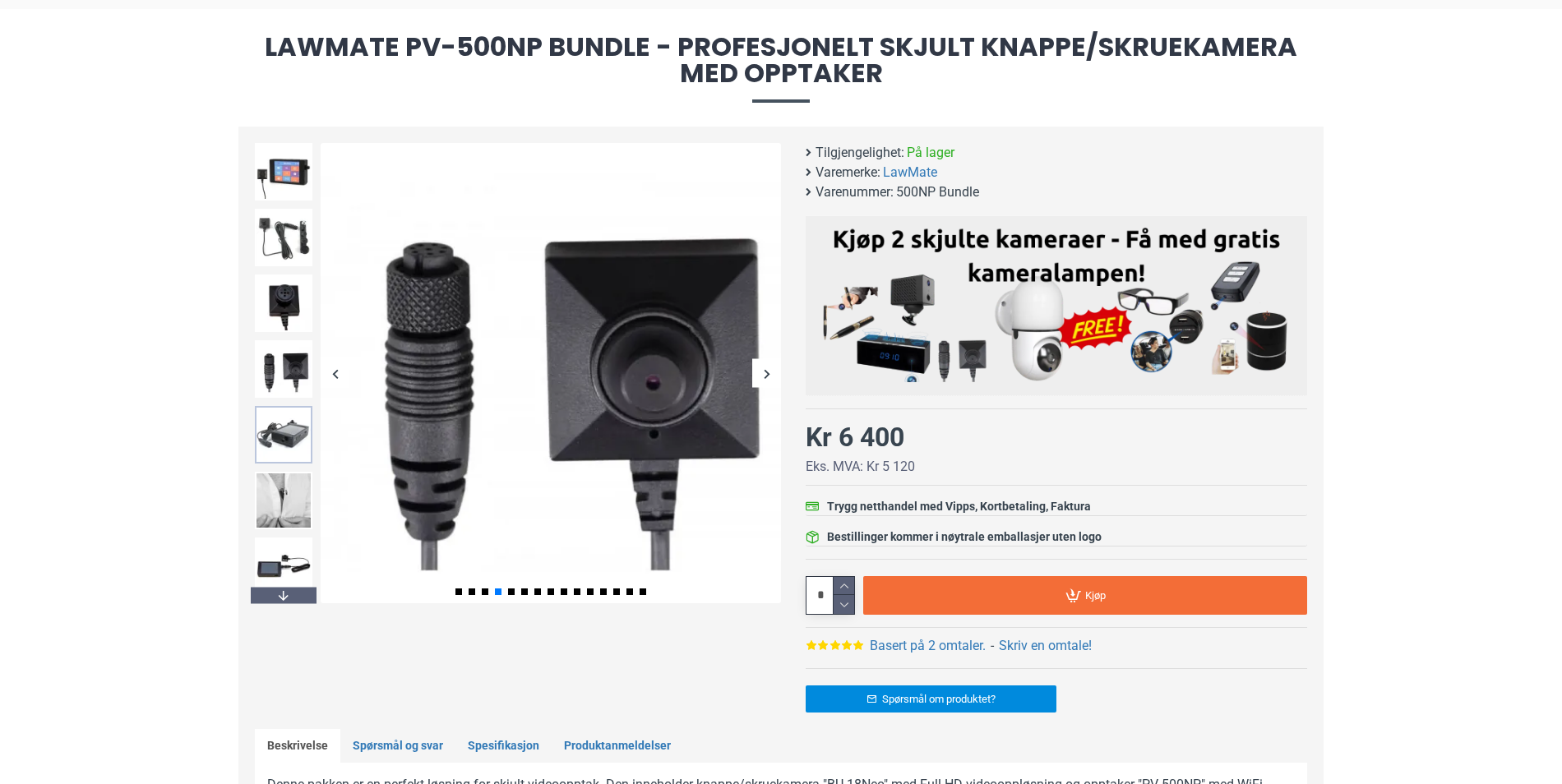
click at [284, 428] on img at bounding box center [284, 434] width 57 height 57
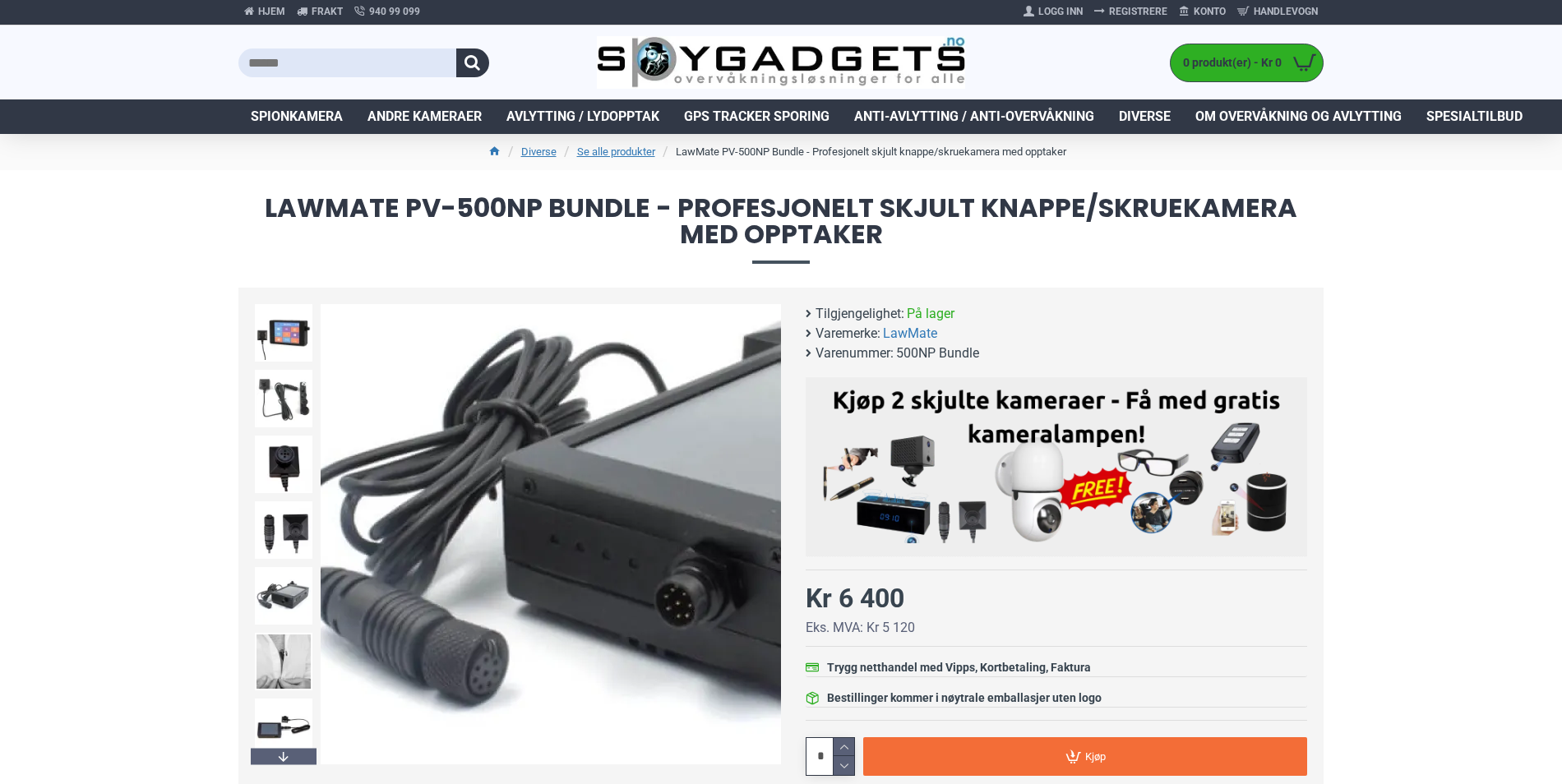
scroll to position [0, 0]
